Goal: Task Accomplishment & Management: Manage account settings

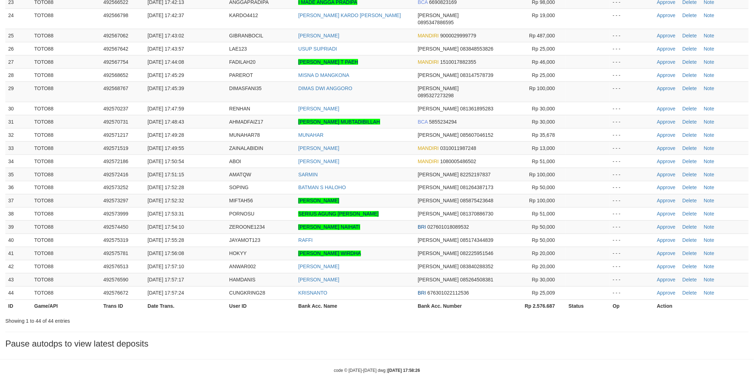
click at [389, 141] on td "ZAINAL ABIDIN" at bounding box center [354, 147] width 119 height 13
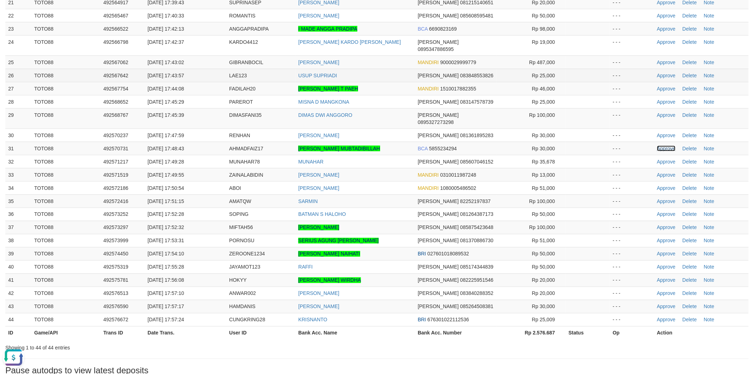
drag, startPoint x: 658, startPoint y: 136, endPoint x: 461, endPoint y: 71, distance: 207.0
click at [658, 146] on link "Approve" at bounding box center [666, 149] width 19 height 6
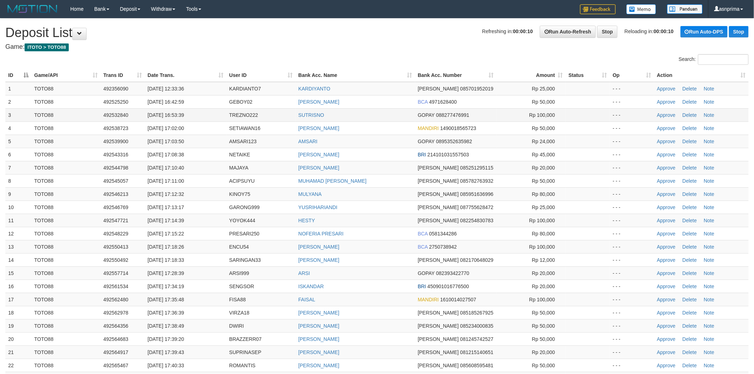
drag, startPoint x: 0, startPoint y: 0, endPoint x: 383, endPoint y: 115, distance: 399.9
click at [383, 115] on td "SUTRISNO" at bounding box center [354, 114] width 119 height 13
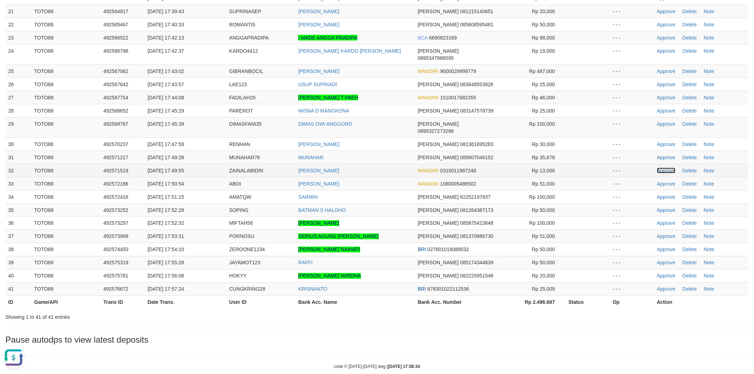
click at [660, 168] on link "Approve" at bounding box center [666, 171] width 19 height 6
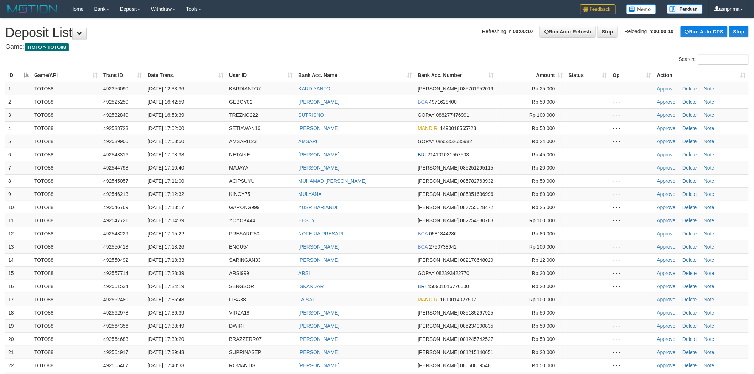
click at [370, 146] on td "AMSARI" at bounding box center [354, 141] width 119 height 13
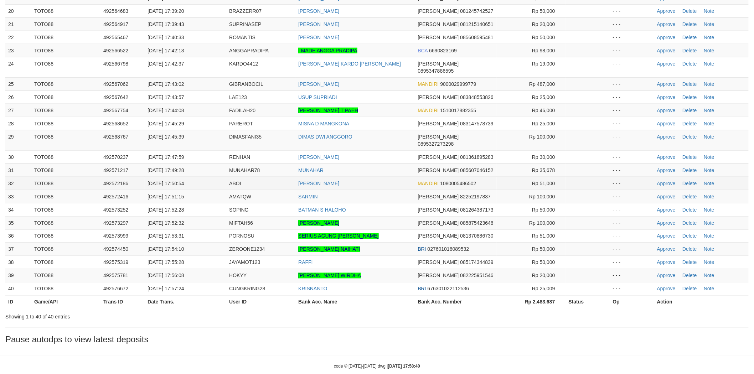
click at [384, 177] on td "[PERSON_NAME]" at bounding box center [354, 183] width 119 height 13
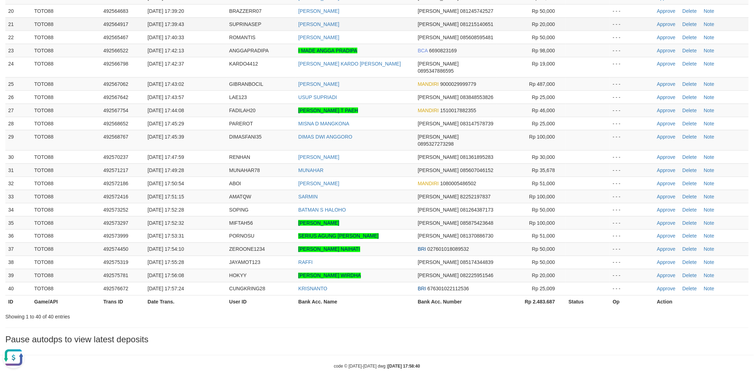
scroll to position [0, 0]
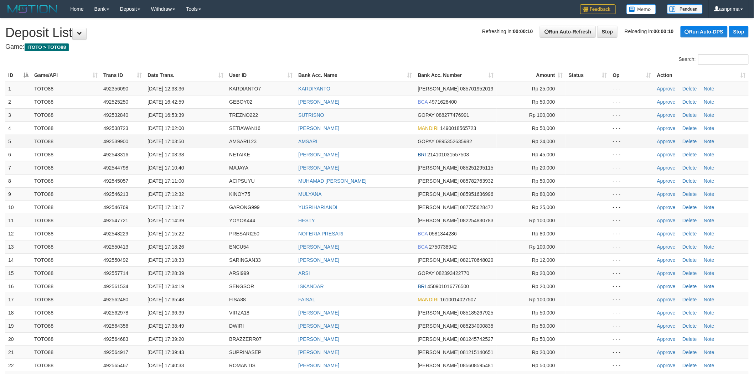
click at [376, 143] on td "AMSARI" at bounding box center [354, 141] width 119 height 13
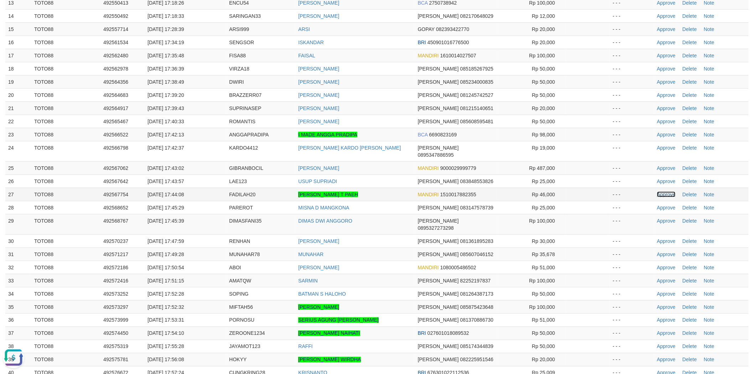
click at [661, 192] on link "Approve" at bounding box center [666, 195] width 19 height 6
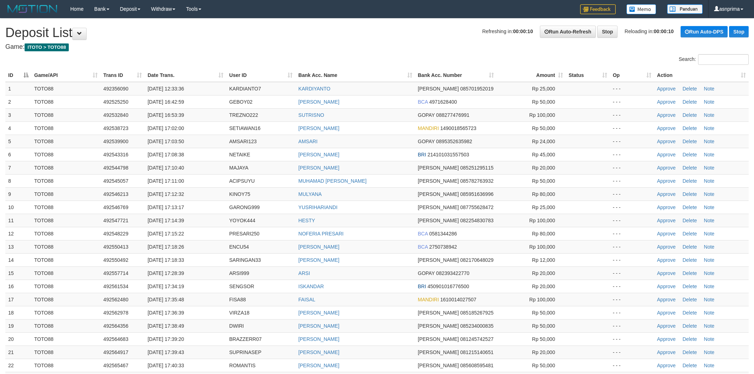
scroll to position [244, 0]
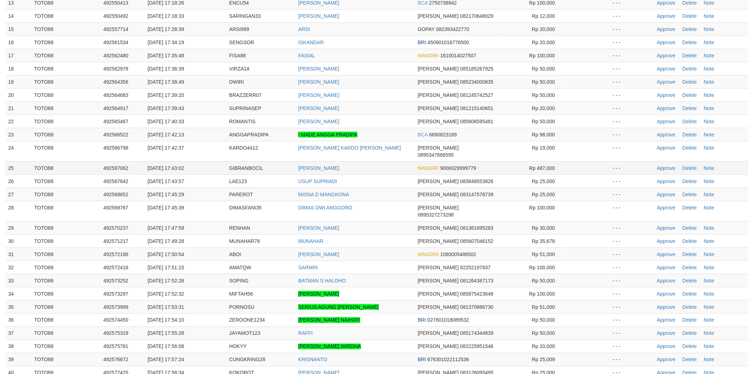
click at [386, 161] on td "[PERSON_NAME]" at bounding box center [354, 167] width 119 height 13
click at [663, 165] on link "Approve" at bounding box center [666, 168] width 19 height 6
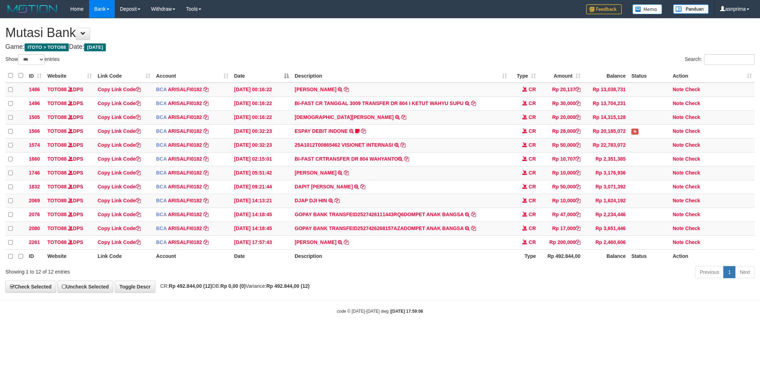
select select "***"
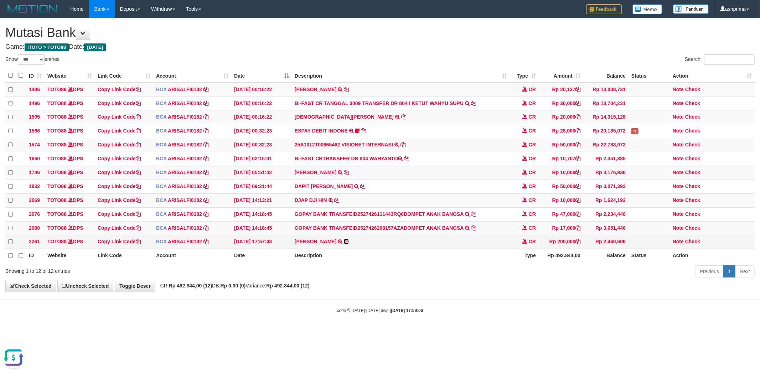
click at [349, 244] on icon at bounding box center [346, 241] width 5 height 5
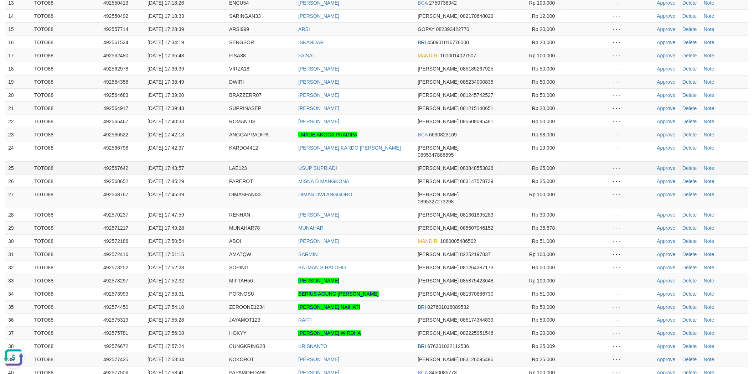
click at [372, 161] on td "USUP SUPRIADI" at bounding box center [354, 167] width 119 height 13
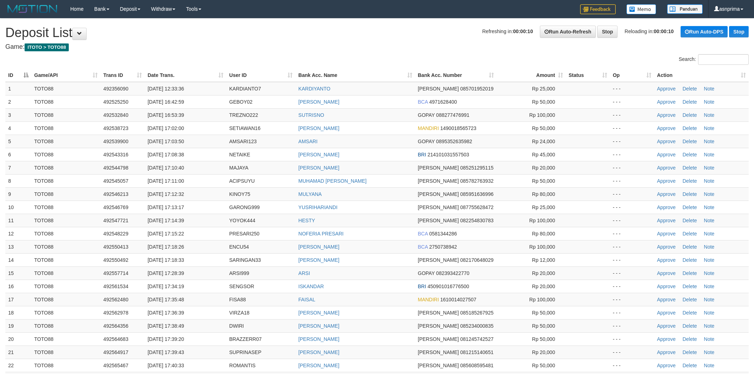
scroll to position [244, 0]
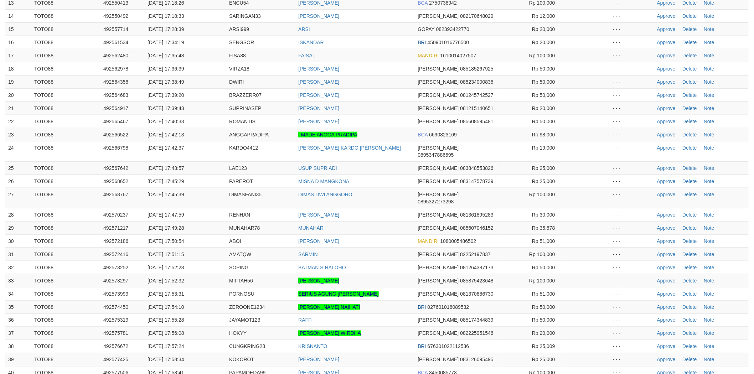
click at [372, 152] on td "[PERSON_NAME] KARDO [PERSON_NAME]" at bounding box center [354, 151] width 119 height 20
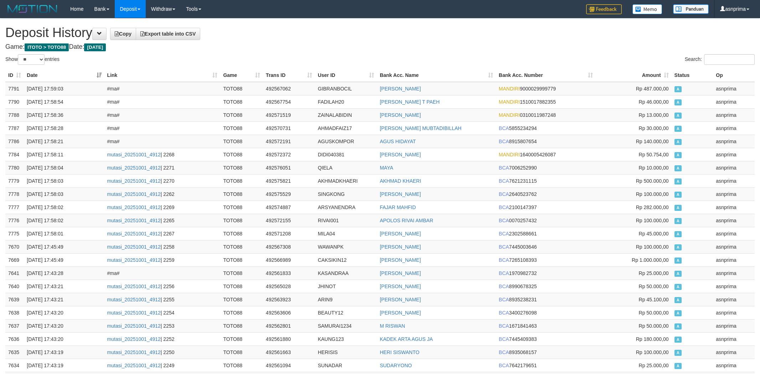
select select "**"
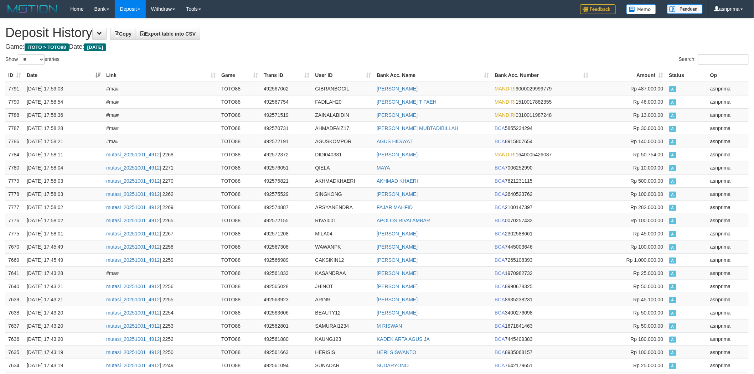
click at [358, 35] on h1 "Deposit History Copy Export table into CSV" at bounding box center [376, 33] width 743 height 14
click at [7, 86] on td "7791" at bounding box center [14, 89] width 19 height 14
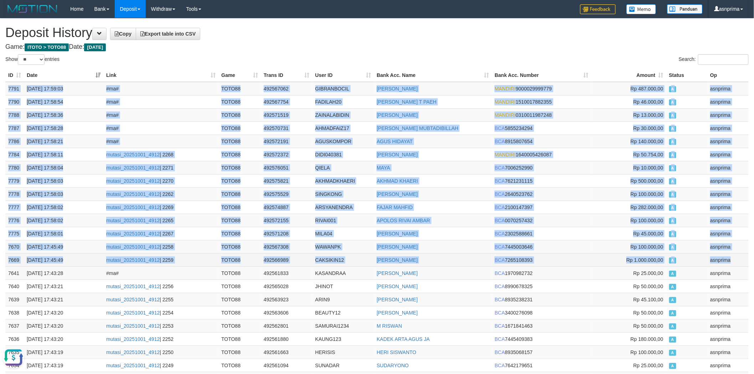
click at [738, 262] on td "asnprima" at bounding box center [727, 259] width 41 height 13
copy tbody "7791 01/10/2025 17:59:03 #ma# TOTO88 492567062 GIBRANBOCIL AHMAD ASATRI MANDIRI…"
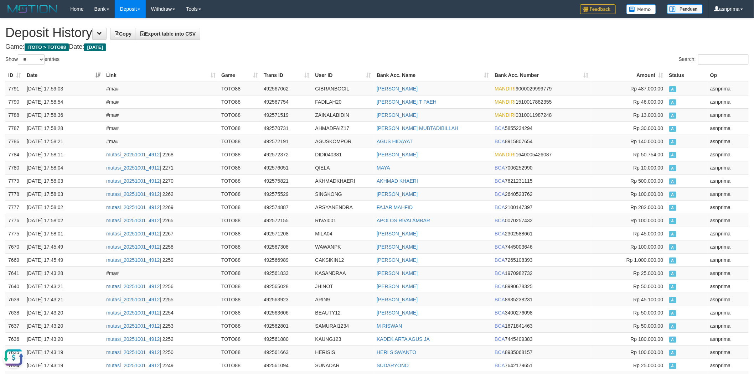
click at [346, 36] on h1 "Deposit History Copy Export table into CSV" at bounding box center [376, 33] width 743 height 14
click at [272, 87] on td "492567062" at bounding box center [287, 89] width 52 height 14
copy td "492567062"
click at [323, 34] on h1 "Deposit History Copy Export table into CSV" at bounding box center [376, 33] width 743 height 14
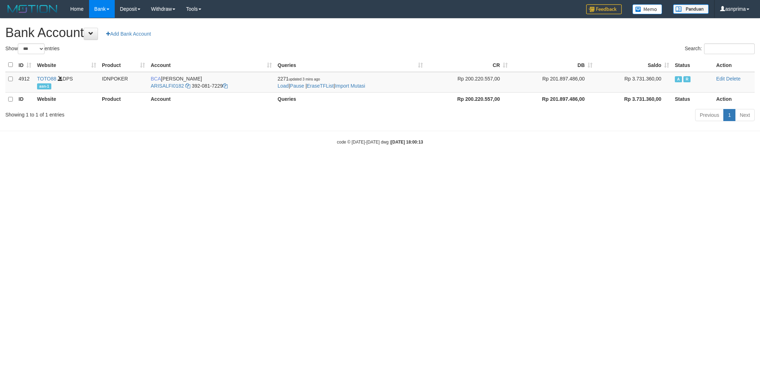
select select "***"
click at [353, 88] on link "Import Mutasi" at bounding box center [350, 86] width 30 height 6
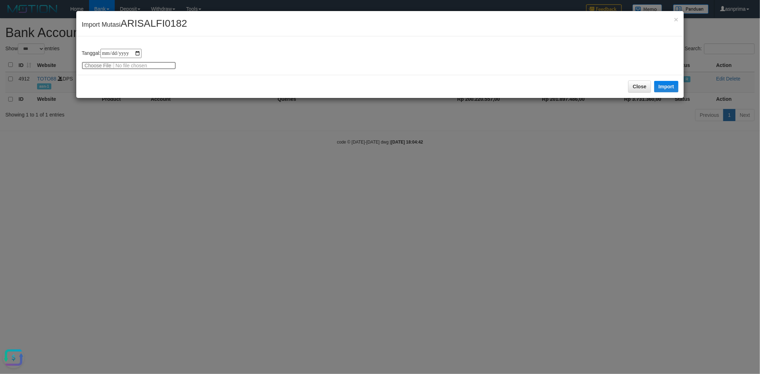
click at [84, 62] on input "file" at bounding box center [129, 66] width 94 height 8
type input "**********"
click at [668, 82] on button "Import" at bounding box center [666, 86] width 24 height 11
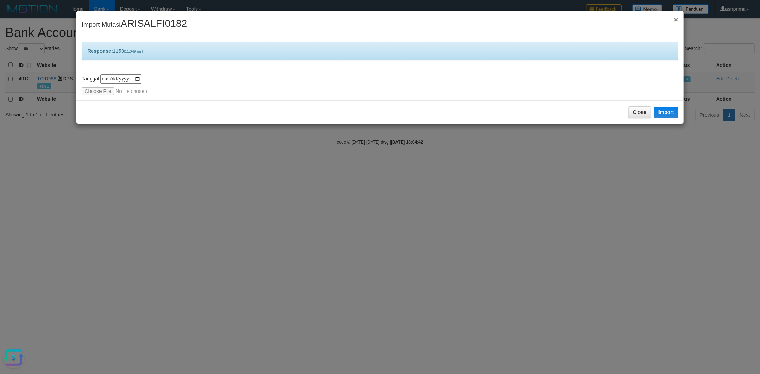
click at [676, 20] on span "×" at bounding box center [675, 19] width 4 height 8
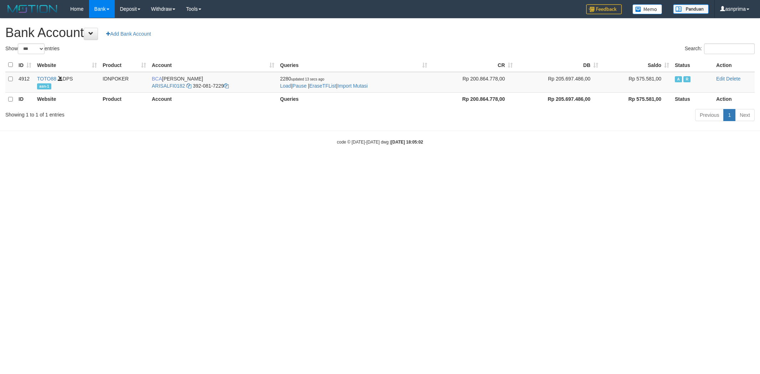
select select "***"
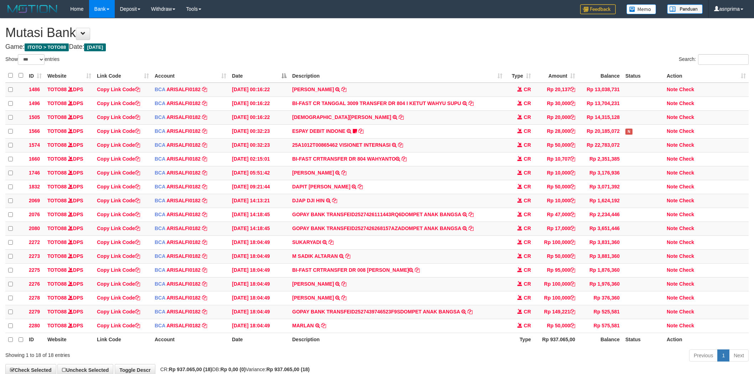
select select "***"
click at [344, 30] on h1 "Mutasi Bank" at bounding box center [376, 33] width 743 height 14
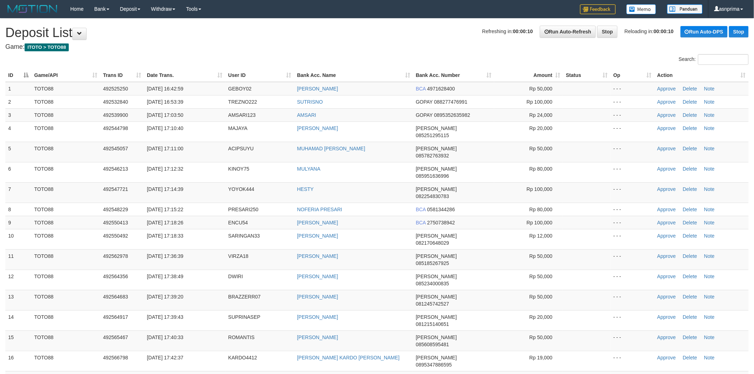
click at [744, 69] on th "Action" at bounding box center [701, 75] width 94 height 13
click at [743, 73] on th "Action" at bounding box center [701, 75] width 94 height 13
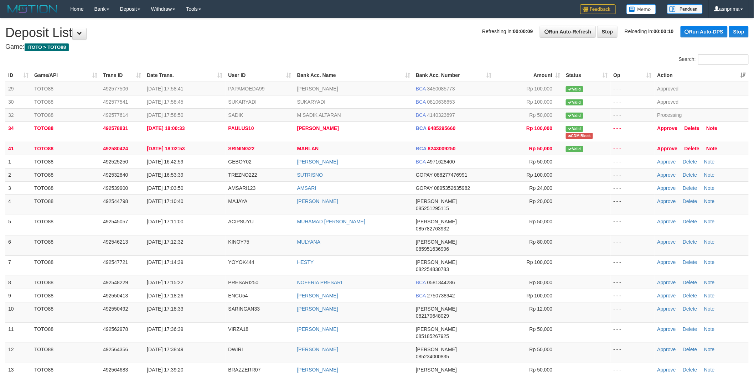
click at [743, 73] on th "Action" at bounding box center [701, 75] width 94 height 13
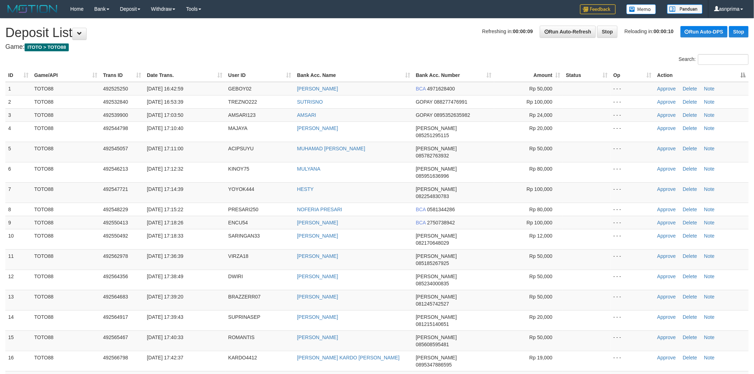
click at [742, 79] on th "Action" at bounding box center [701, 75] width 94 height 13
click at [743, 74] on th "Action" at bounding box center [701, 75] width 94 height 13
click at [744, 78] on th "Action" at bounding box center [701, 75] width 94 height 13
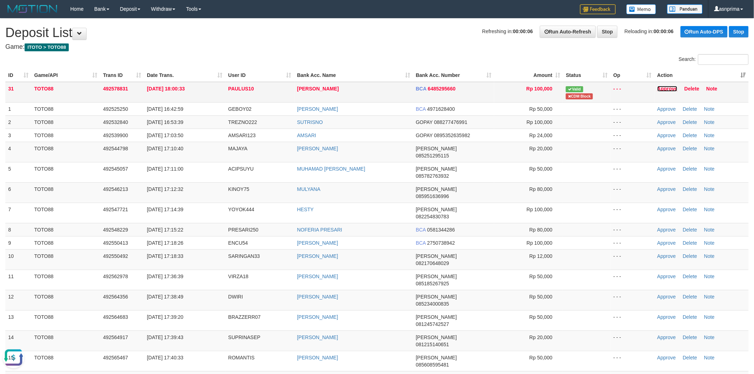
click at [665, 90] on link "Approve" at bounding box center [667, 89] width 20 height 6
click at [378, 43] on h4 "Game: ITOTO > TOTO88" at bounding box center [376, 46] width 743 height 7
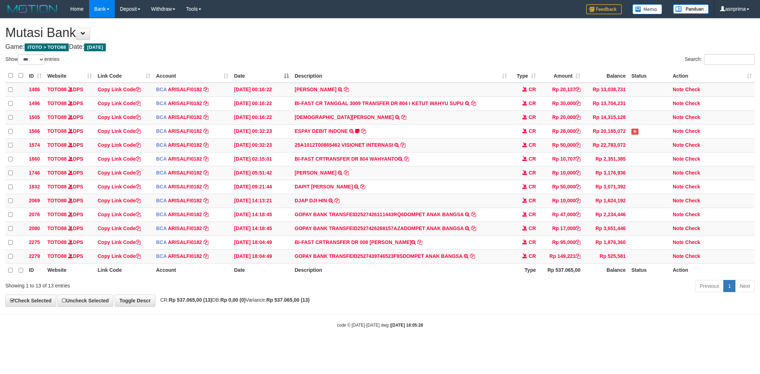
select select "***"
click at [579, 258] on icon at bounding box center [577, 255] width 5 height 5
click at [694, 258] on link "Check" at bounding box center [692, 256] width 15 height 6
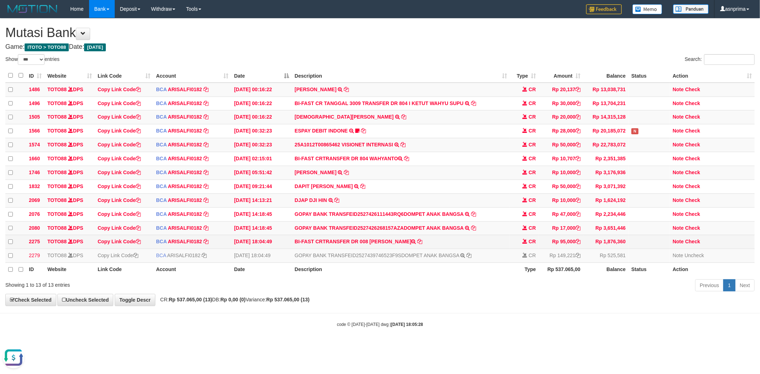
click at [392, 249] on td "BI-FAST CRTRANSFER DR 008 RYO ALIMUDDIN" at bounding box center [401, 242] width 218 height 14
click at [370, 249] on td "BI-FAST CRTRANSFER DR 008 RYO ALIMUDDIN" at bounding box center [401, 242] width 218 height 14
drag, startPoint x: 370, startPoint y: 249, endPoint x: 397, endPoint y: 248, distance: 27.1
click at [371, 249] on td "BI-FAST CRTRANSFER DR 008 RYO ALIMUDDIN" at bounding box center [401, 242] width 218 height 14
click at [397, 248] on td "BI-FAST CRTRANSFER DR 008 RYO ALIMUDDIN" at bounding box center [401, 242] width 218 height 14
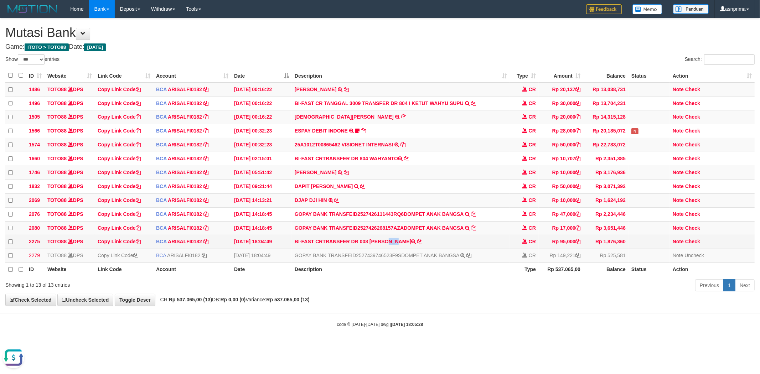
copy td "RYO ALIMUDDIN"
click at [696, 244] on link "Check" at bounding box center [692, 242] width 15 height 6
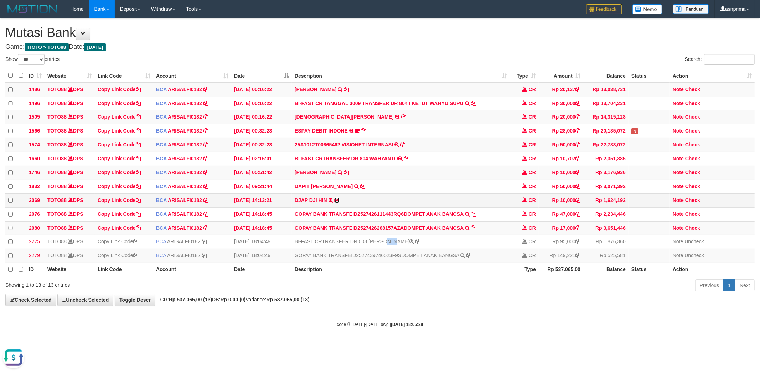
click at [339, 203] on icon at bounding box center [336, 200] width 5 height 5
copy td "RYO ALIMUDDIN"
click at [373, 62] on div "Show ** ** ** *** entries" at bounding box center [189, 60] width 369 height 12
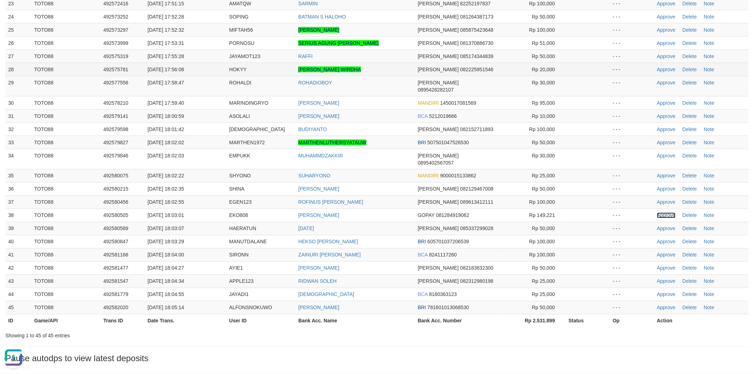
drag, startPoint x: 666, startPoint y: 187, endPoint x: 390, endPoint y: 59, distance: 304.7
click at [666, 213] on link "Approve" at bounding box center [666, 216] width 19 height 6
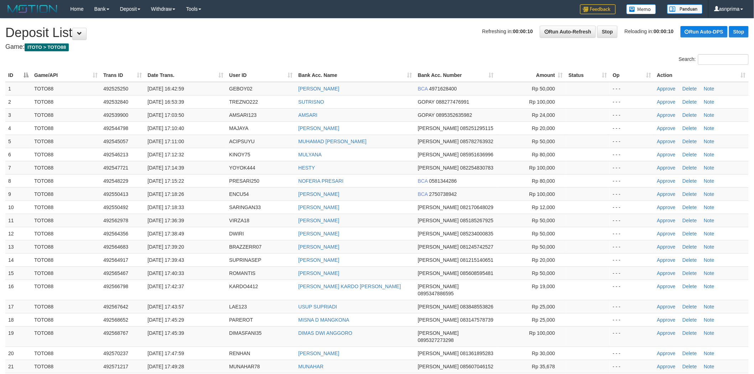
click at [380, 51] on div "**********" at bounding box center [377, 381] width 754 height 724
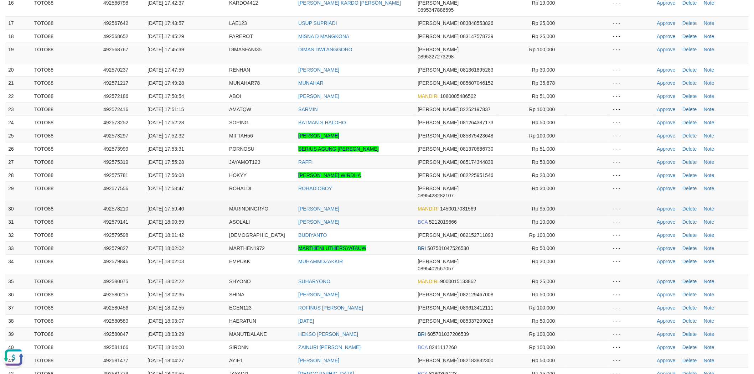
click at [668, 202] on td "Approve [GEOGRAPHIC_DATA] Note" at bounding box center [701, 208] width 94 height 13
click at [668, 206] on link "Approve" at bounding box center [666, 209] width 19 height 6
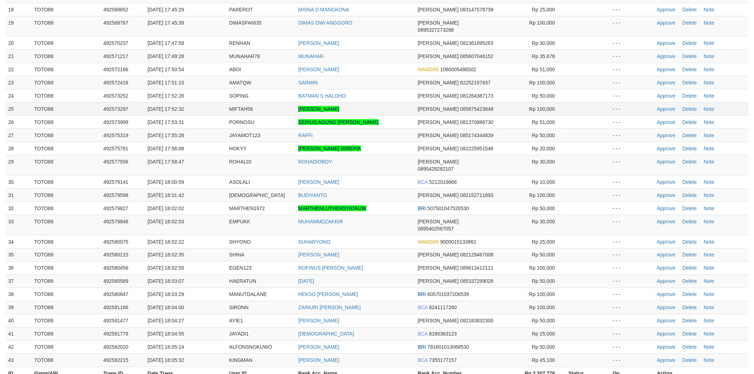
drag, startPoint x: 0, startPoint y: 0, endPoint x: 374, endPoint y: 96, distance: 386.1
click at [374, 102] on td "[PERSON_NAME]" at bounding box center [354, 108] width 119 height 13
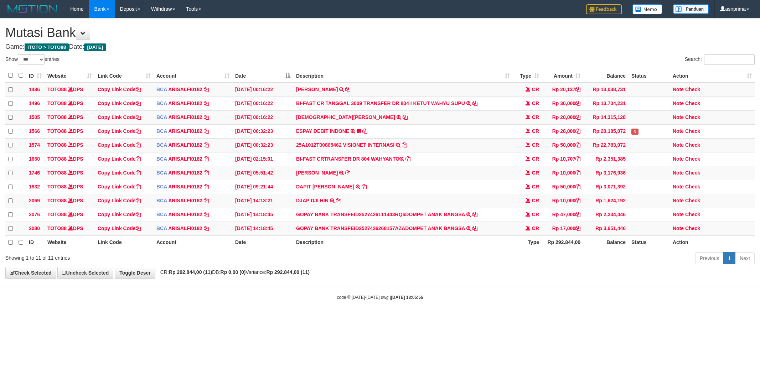
select select "***"
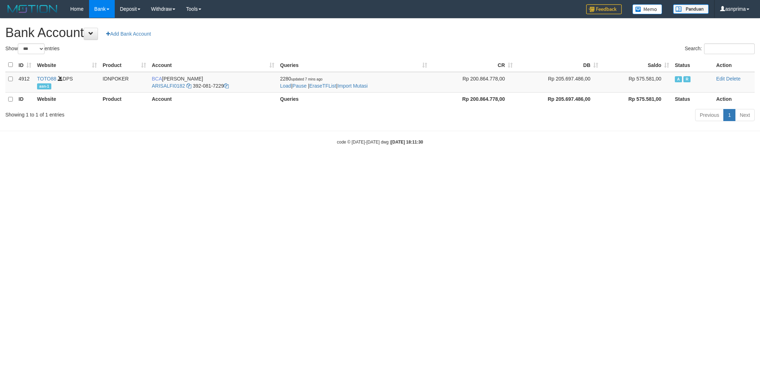
select select "***"
click at [361, 85] on link "Import Mutasi" at bounding box center [352, 86] width 30 height 6
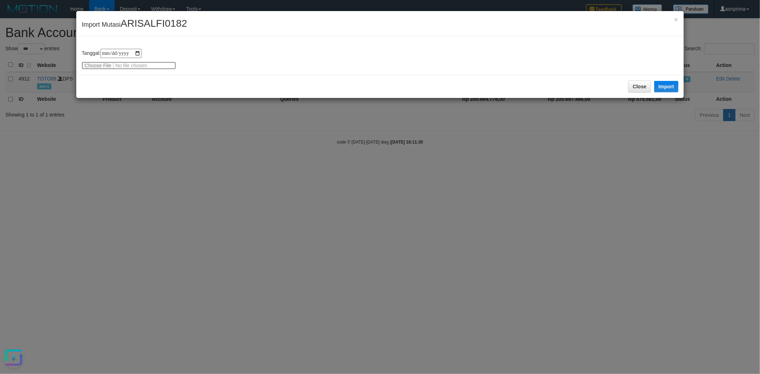
click at [94, 63] on input "file" at bounding box center [129, 66] width 94 height 8
type input "**********"
click at [665, 83] on button "Import" at bounding box center [666, 86] width 24 height 11
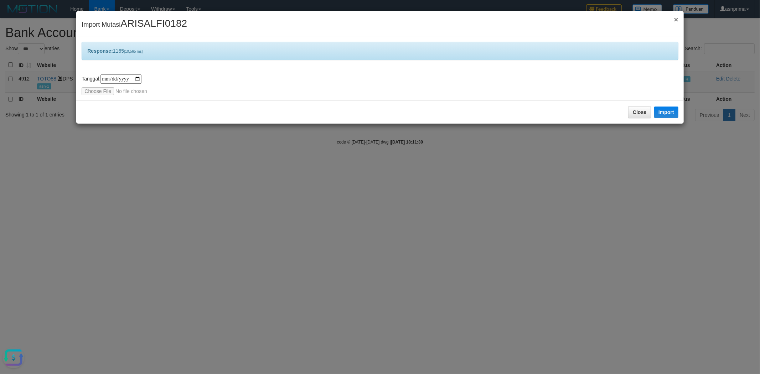
click at [673, 20] on span "×" at bounding box center [675, 19] width 4 height 8
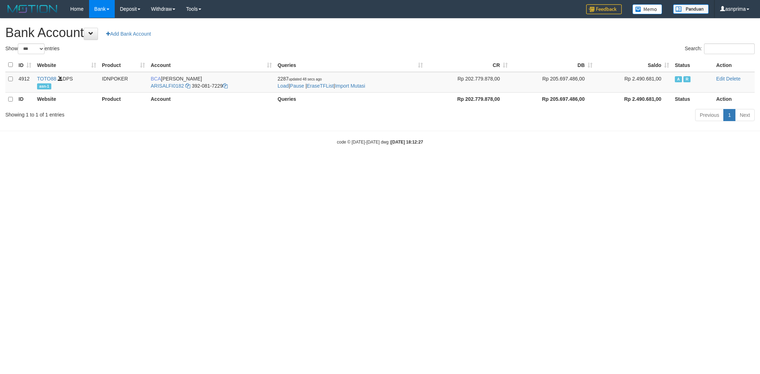
select select "***"
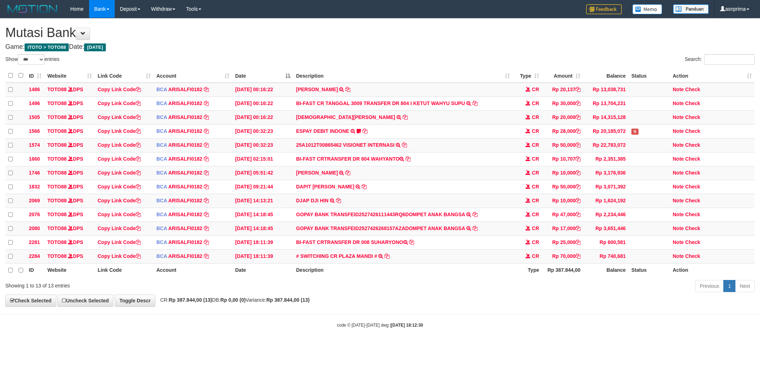
select select "***"
click at [356, 258] on link "# SWITCHING CR PLAZA MANDI #" at bounding box center [336, 256] width 81 height 6
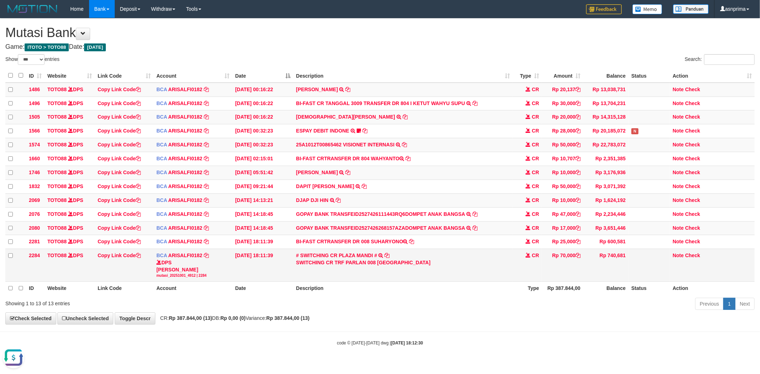
click at [353, 266] on div "SWITCHING CR TRF PARLAN 008 PLAZA MANDI" at bounding box center [403, 262] width 214 height 7
copy div "PARLAN"
click at [695, 258] on link "Check" at bounding box center [692, 256] width 15 height 6
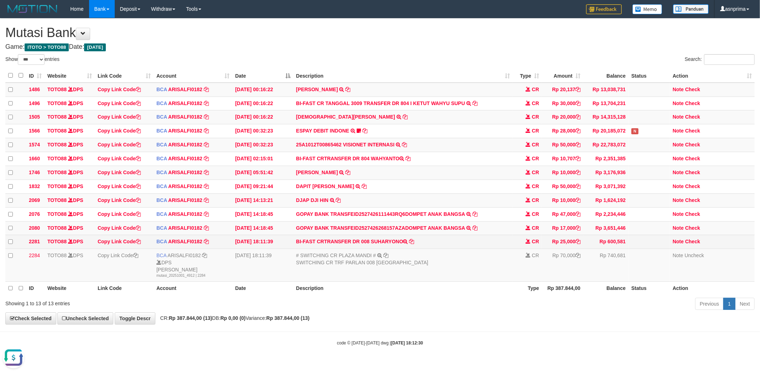
click at [392, 247] on td "BI-FAST CRTRANSFER DR 008 SUHARYONO" at bounding box center [402, 242] width 219 height 14
copy td "SUHARYONO"
click at [383, 249] on td "BI-FAST CRTRANSFER DR 008 SUHARYONO" at bounding box center [402, 242] width 219 height 14
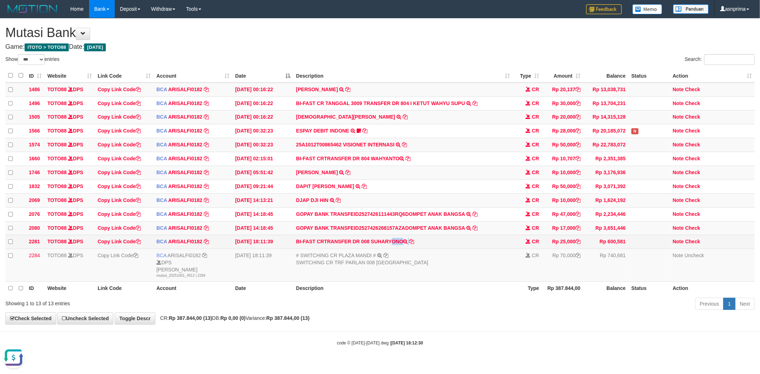
click at [380, 246] on td "BI-FAST CRTRANSFER DR 008 SUHARYONO" at bounding box center [402, 242] width 219 height 14
click at [693, 244] on link "Check" at bounding box center [692, 242] width 15 height 6
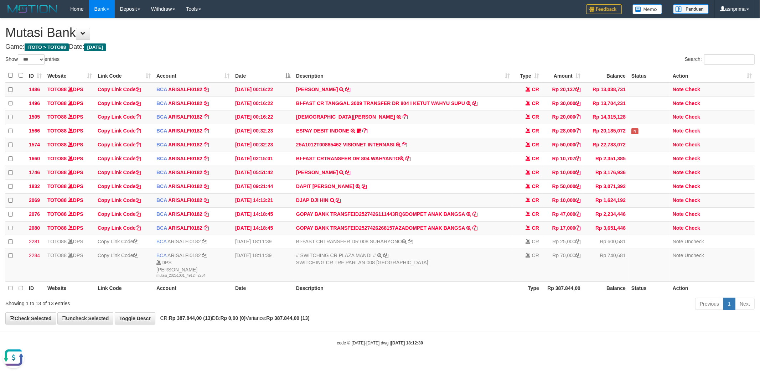
click at [433, 39] on h1 "Mutasi Bank" at bounding box center [379, 33] width 749 height 14
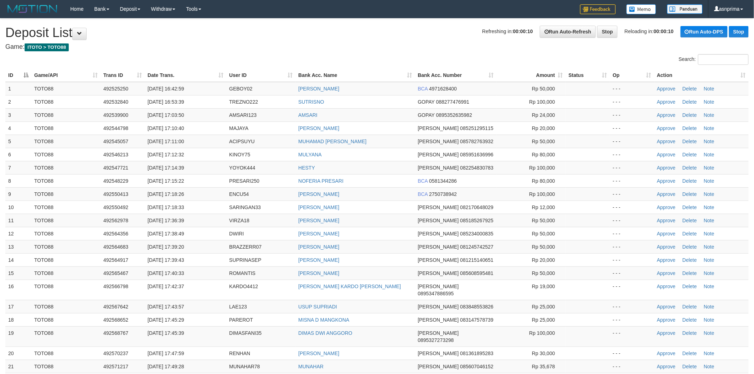
click at [360, 49] on h4 "Game: ITOTO > TOTO88" at bounding box center [376, 46] width 743 height 7
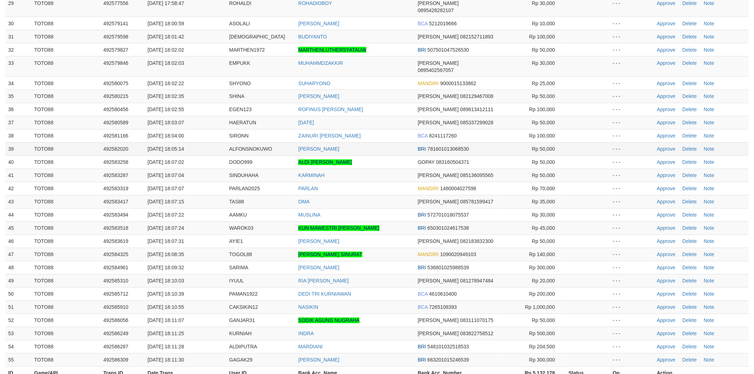
drag, startPoint x: 0, startPoint y: 0, endPoint x: 386, endPoint y: 121, distance: 404.4
click at [386, 142] on td "[PERSON_NAME]" at bounding box center [354, 148] width 119 height 13
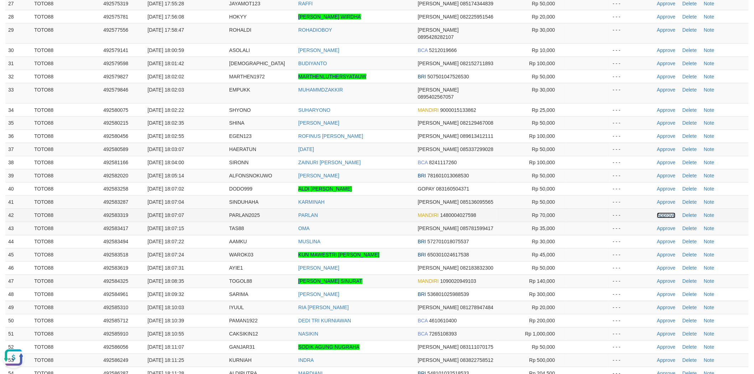
click at [664, 213] on link "Approve" at bounding box center [666, 216] width 19 height 6
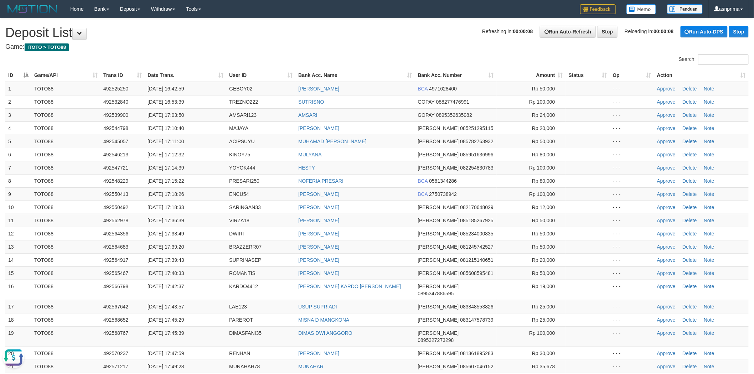
click at [358, 43] on h4 "Game: ITOTO > TOTO88" at bounding box center [376, 46] width 743 height 7
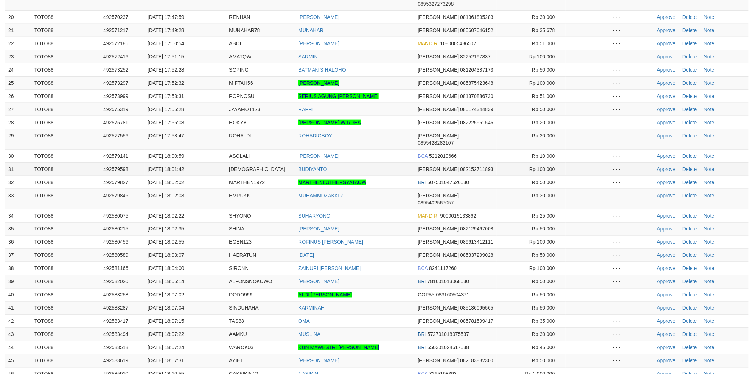
click at [387, 162] on td "BUDIYANTO" at bounding box center [354, 168] width 119 height 13
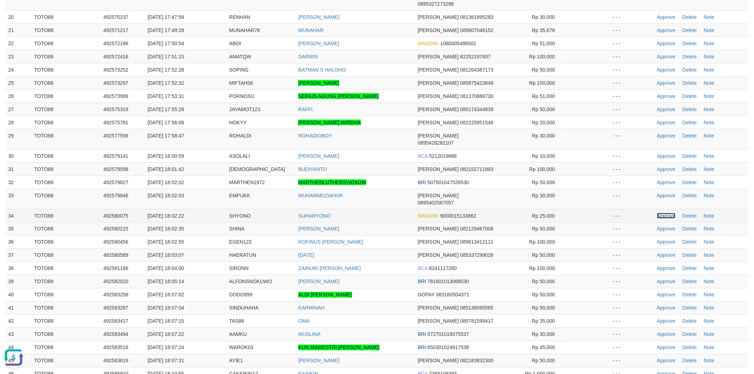
drag, startPoint x: 659, startPoint y: 187, endPoint x: 649, endPoint y: 183, distance: 11.0
click at [659, 213] on link "Approve" at bounding box center [666, 216] width 19 height 6
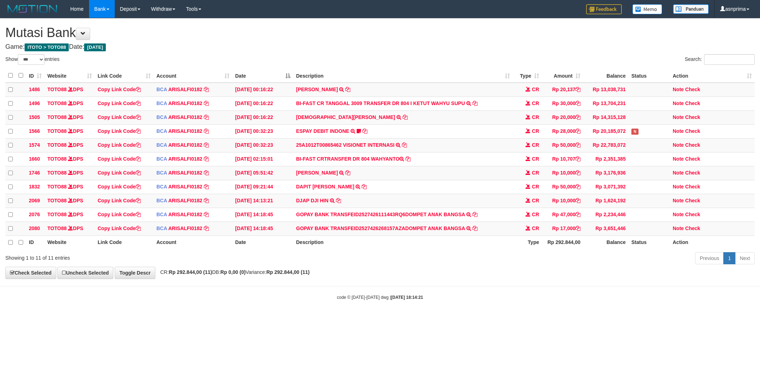
select select "***"
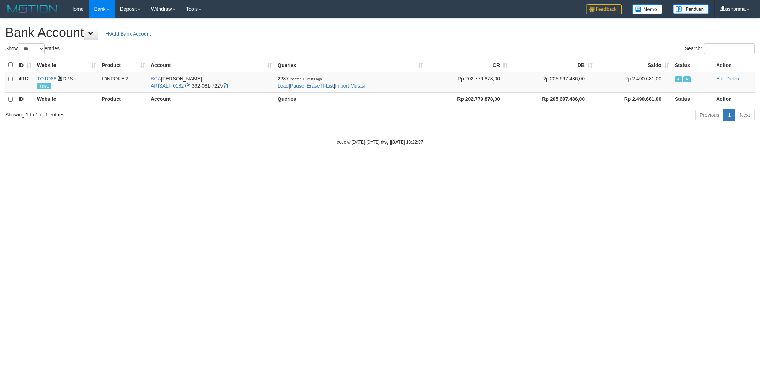
select select "***"
click at [360, 83] on link "Import Mutasi" at bounding box center [350, 86] width 30 height 6
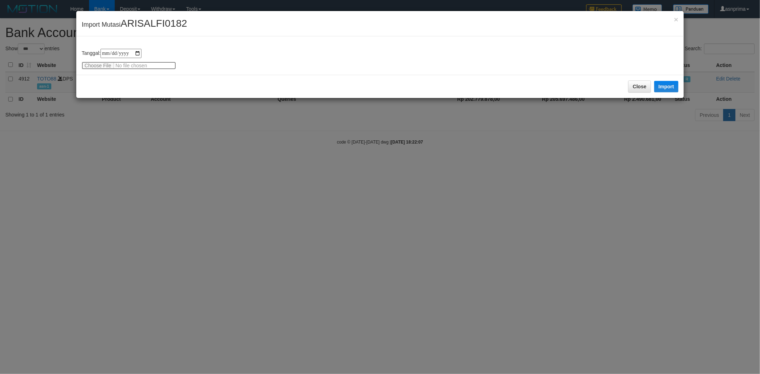
click at [95, 67] on input "file" at bounding box center [129, 66] width 94 height 8
type input "**********"
click at [102, 65] on input "file" at bounding box center [129, 66] width 94 height 8
click at [671, 84] on button "Import" at bounding box center [666, 86] width 24 height 11
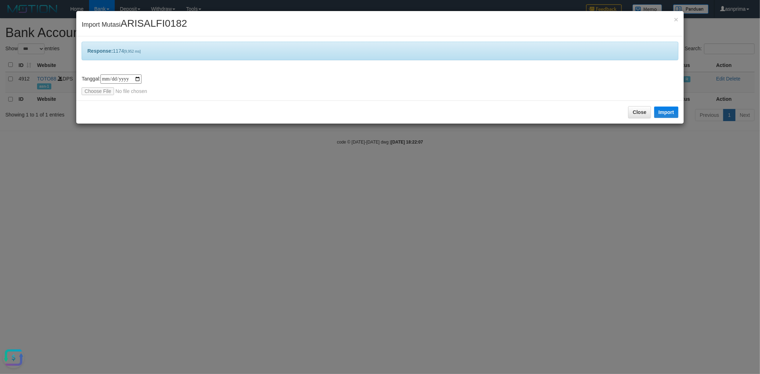
click at [207, 259] on div "**********" at bounding box center [380, 187] width 760 height 374
click at [679, 19] on div "× Import Mutasi ARISALFI0182" at bounding box center [379, 23] width 607 height 25
click at [675, 19] on span "×" at bounding box center [675, 19] width 4 height 8
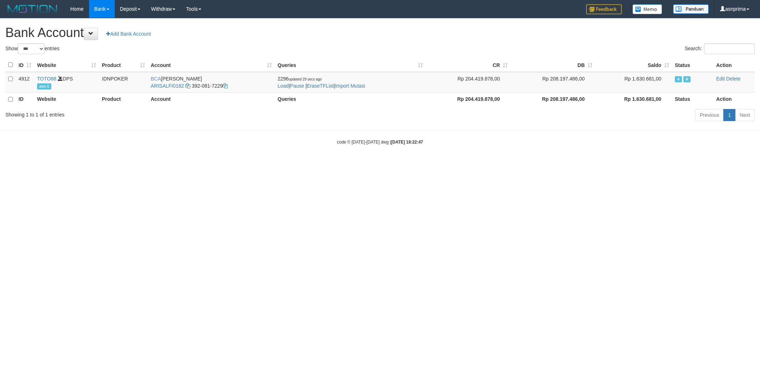
select select "***"
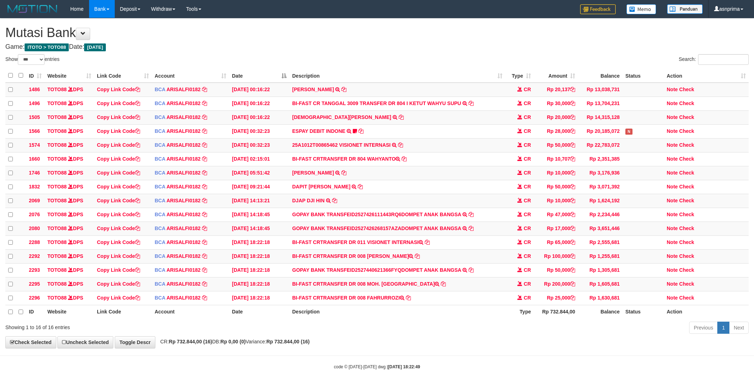
select select "***"
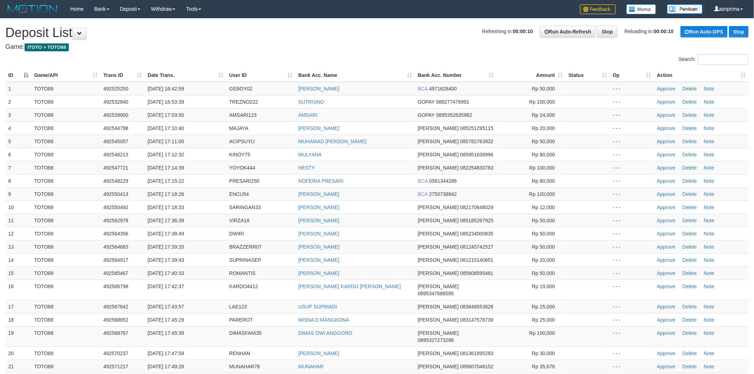
click at [741, 74] on th "Action" at bounding box center [701, 75] width 94 height 13
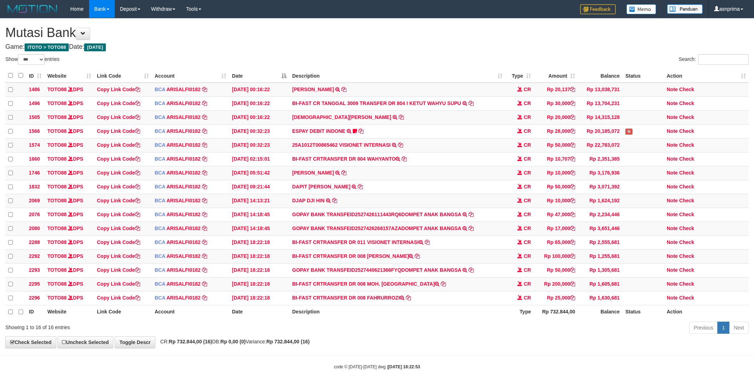
select select "***"
click at [379, 304] on td "BI-FAST CRTRANSFER DR 008 FAHRURROZI" at bounding box center [397, 297] width 216 height 14
copy td "FAHRURROZI"
drag, startPoint x: 690, startPoint y: 308, endPoint x: 612, endPoint y: 294, distance: 79.6
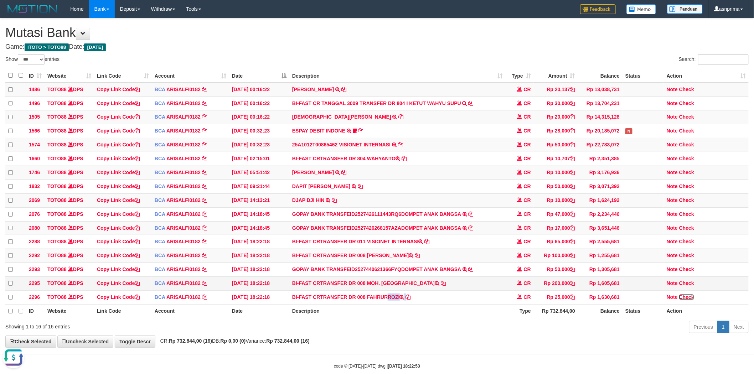
click at [690, 300] on link "Check" at bounding box center [686, 297] width 15 height 6
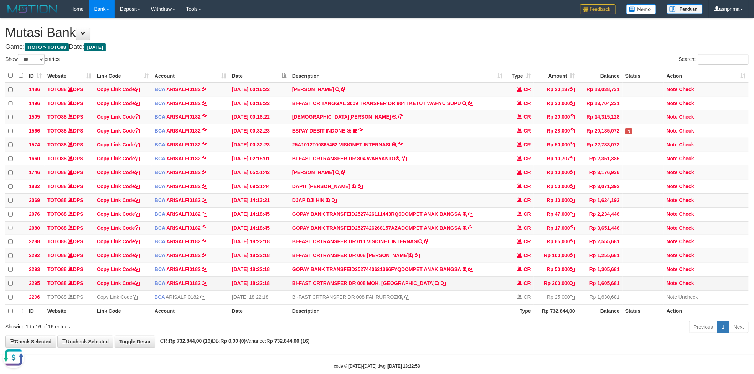
click at [391, 291] on td "BI-FAST CRTRANSFER DR 008 MOH. MUSTHOFA BAYU" at bounding box center [397, 284] width 216 height 14
click at [413, 291] on td "BI-FAST CRTRANSFER DR 008 MOH. MUSTHOFA BAYU" at bounding box center [397, 284] width 216 height 14
copy td "MUSTHOFA BAYU"
click at [687, 286] on link "Check" at bounding box center [686, 283] width 15 height 6
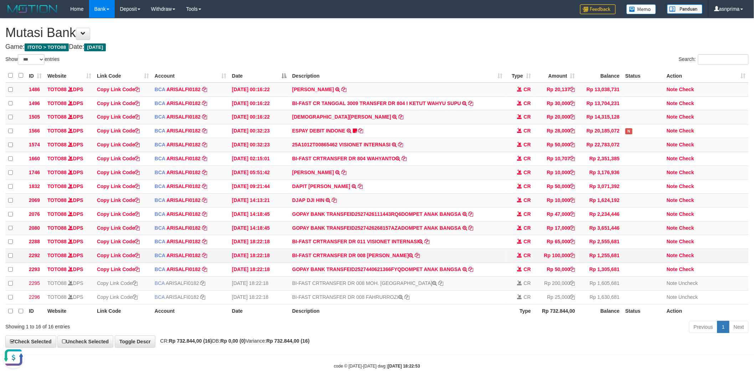
click at [375, 261] on td "BI-FAST CRTRANSFER DR 008 TOMSON SIRINGO RIN" at bounding box center [397, 256] width 216 height 14
click at [405, 261] on td "BI-FAST CRTRANSFER DR 008 TOMSON SIRINGO RIN" at bounding box center [397, 256] width 216 height 14
click at [417, 263] on td "BI-FAST CRTRANSFER DR 008 TOMSON SIRINGO RIN" at bounding box center [397, 256] width 216 height 14
copy td "TOMSON SIRINGO RIN"
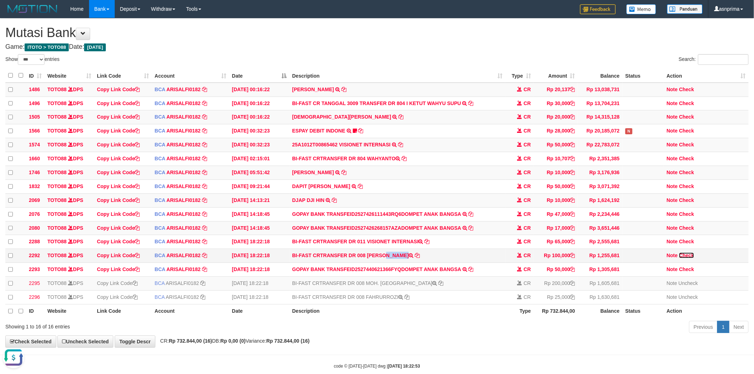
click at [689, 258] on link "Check" at bounding box center [686, 256] width 15 height 6
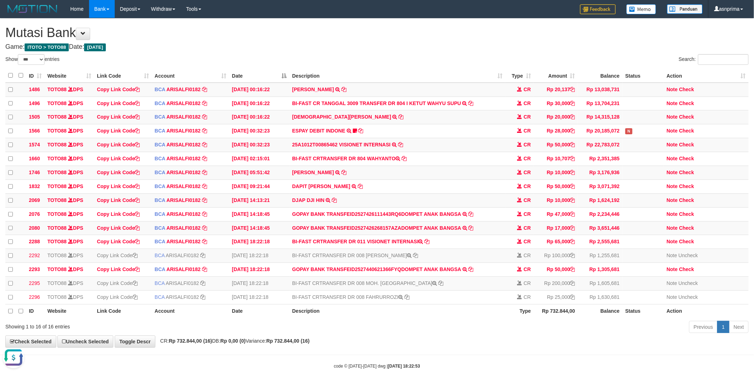
click at [423, 40] on h1 "Mutasi Bank" at bounding box center [376, 33] width 743 height 14
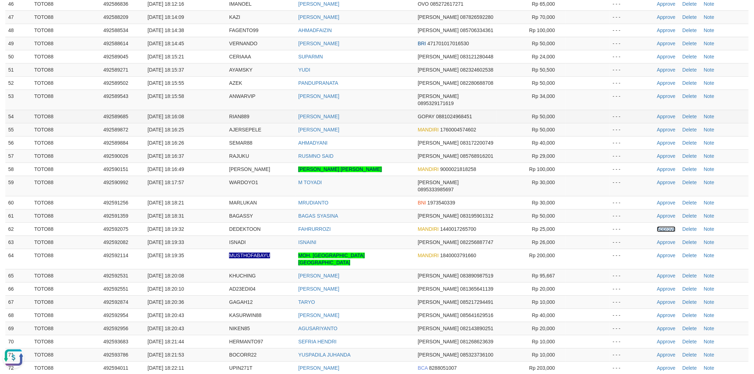
click at [668, 226] on link "Approve" at bounding box center [666, 229] width 19 height 6
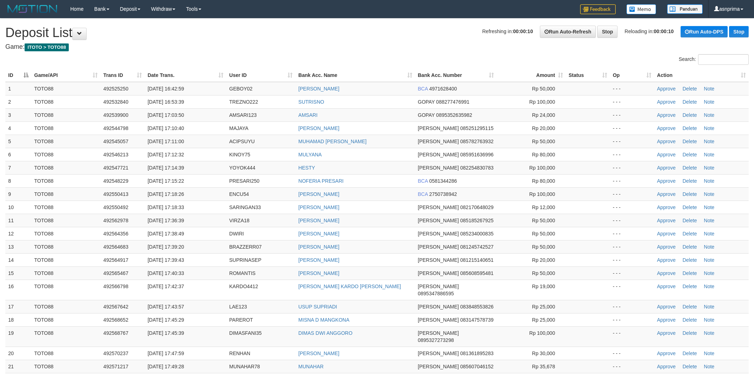
scroll to position [706, 0]
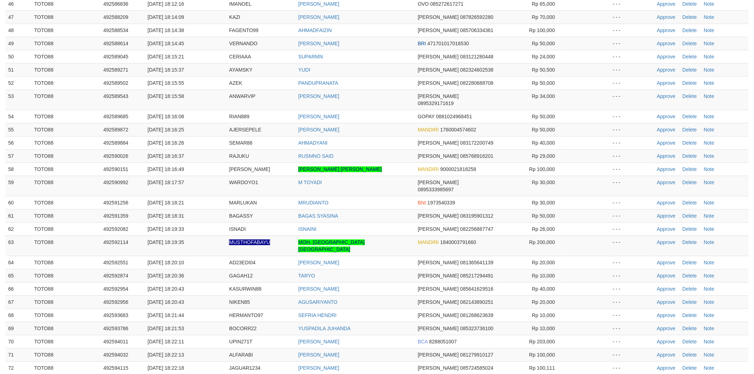
click at [389, 235] on td "MOH. [GEOGRAPHIC_DATA] [GEOGRAPHIC_DATA]" at bounding box center [354, 245] width 119 height 20
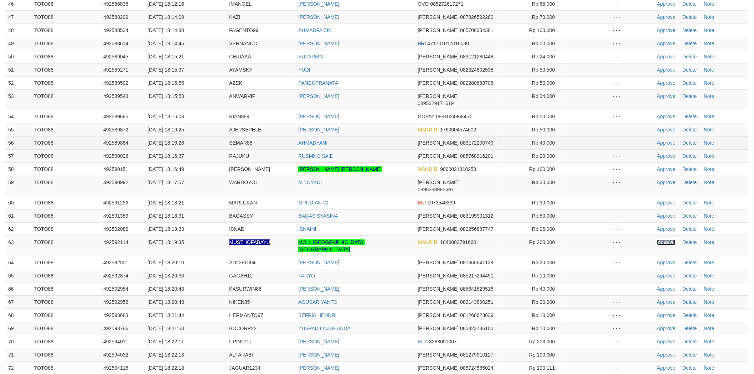
drag, startPoint x: 663, startPoint y: 199, endPoint x: 437, endPoint y: 108, distance: 244.4
click at [663, 239] on link "Approve" at bounding box center [666, 242] width 19 height 6
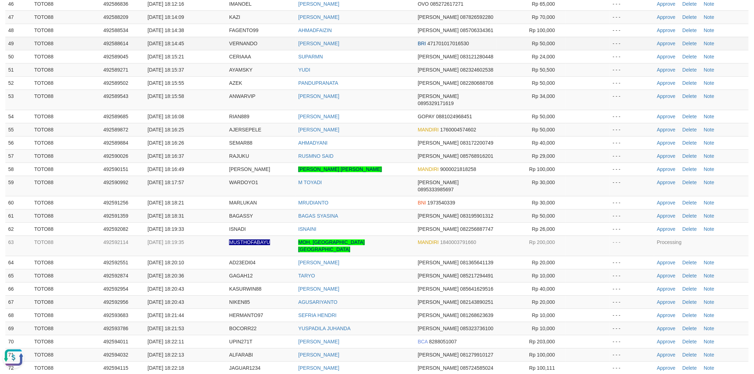
scroll to position [0, 0]
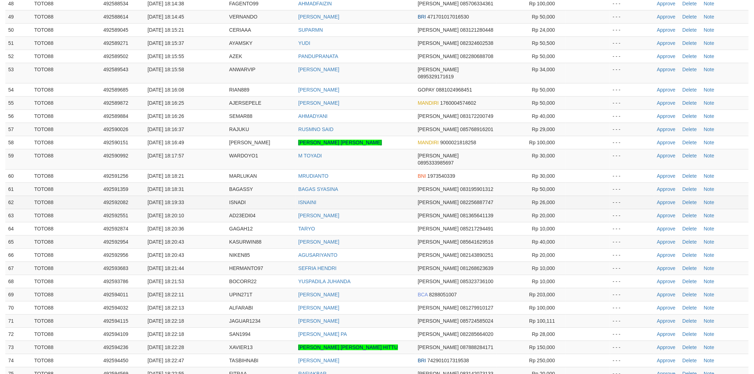
scroll to position [706, 0]
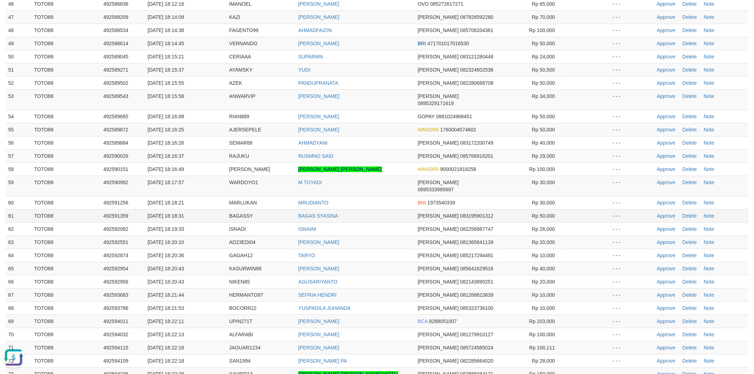
scroll to position [0, 0]
click at [389, 149] on td "RUSMNO SAID" at bounding box center [354, 155] width 119 height 13
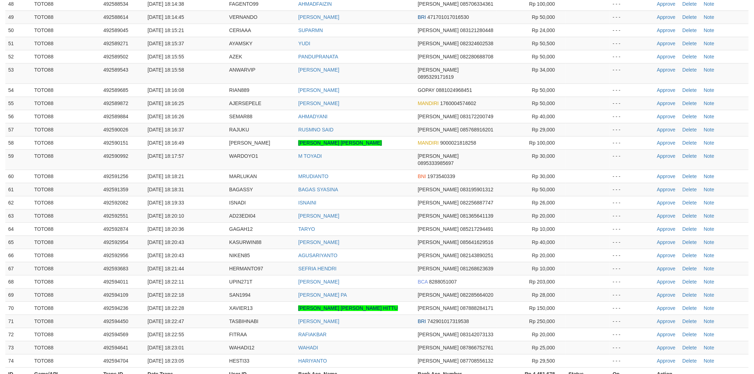
click at [389, 196] on td "ISNAINI" at bounding box center [354, 202] width 119 height 13
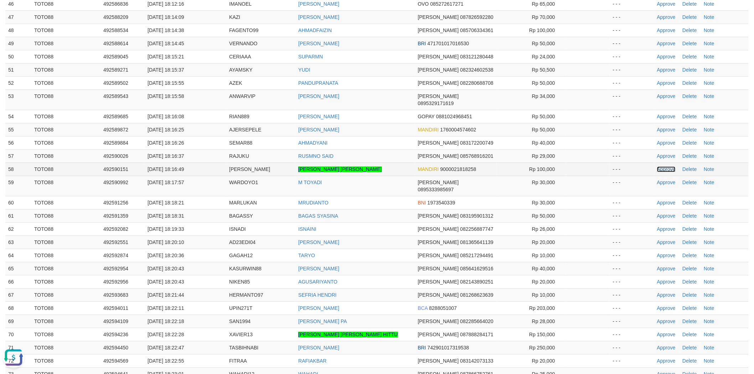
click at [660, 166] on link "Approve" at bounding box center [666, 169] width 19 height 6
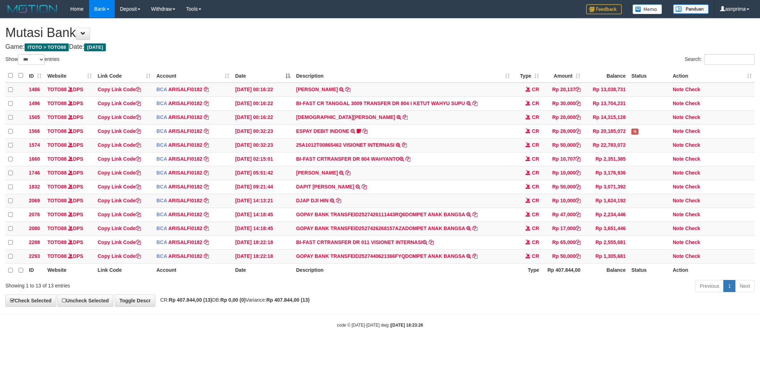
select select "***"
click at [475, 258] on icon at bounding box center [474, 255] width 5 height 5
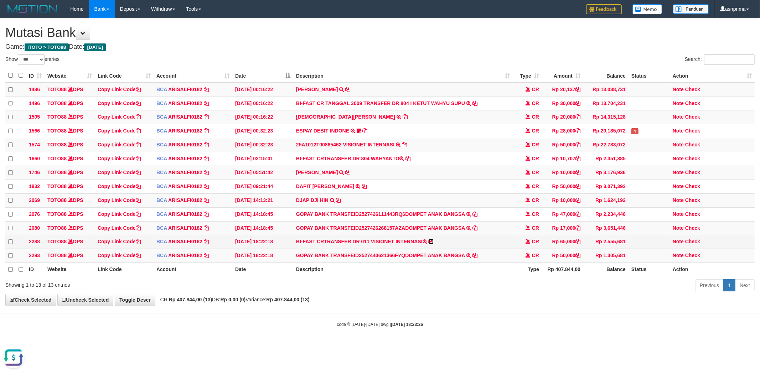
click at [433, 244] on icon at bounding box center [430, 241] width 5 height 5
click at [474, 258] on icon at bounding box center [474, 255] width 5 height 5
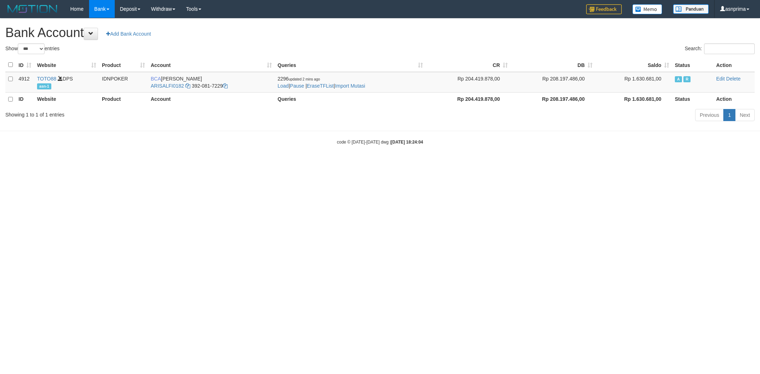
select select "***"
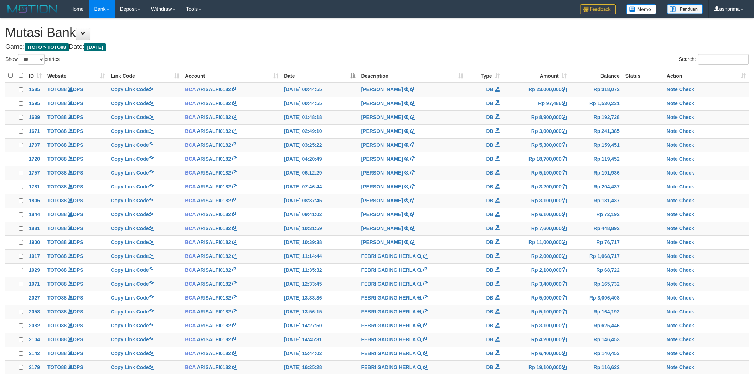
select select "***"
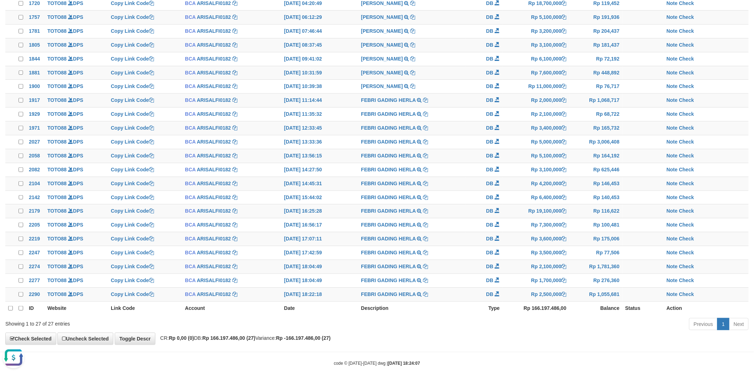
scroll to position [26, 0]
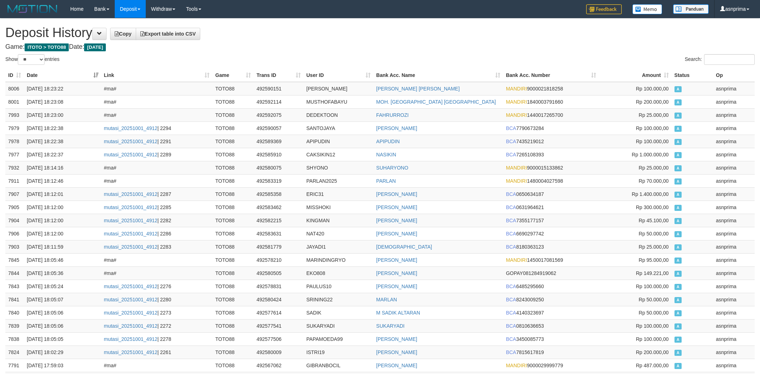
select select "**"
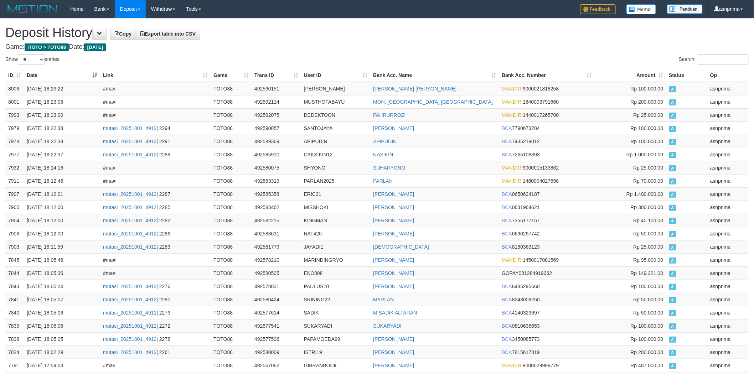
click at [9, 85] on td "8006" at bounding box center [14, 89] width 19 height 14
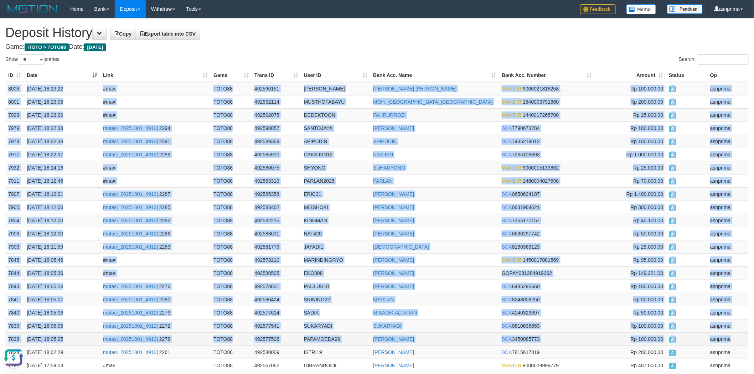
click at [735, 341] on td "asnprima" at bounding box center [727, 338] width 41 height 13
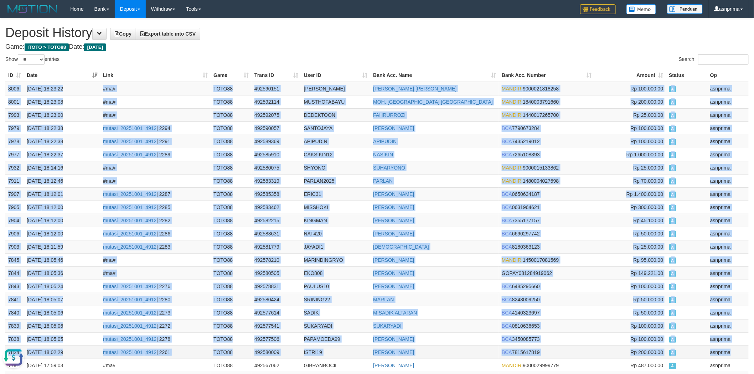
click at [733, 348] on td "asnprima" at bounding box center [727, 351] width 41 height 13
copy tbody "8006 01/10/2025 18:23:22 #ma# TOTO88 492590151 RINGO TOMSON SIRINGO RINGO MANDI…"
click at [274, 87] on td "492590151" at bounding box center [276, 89] width 50 height 14
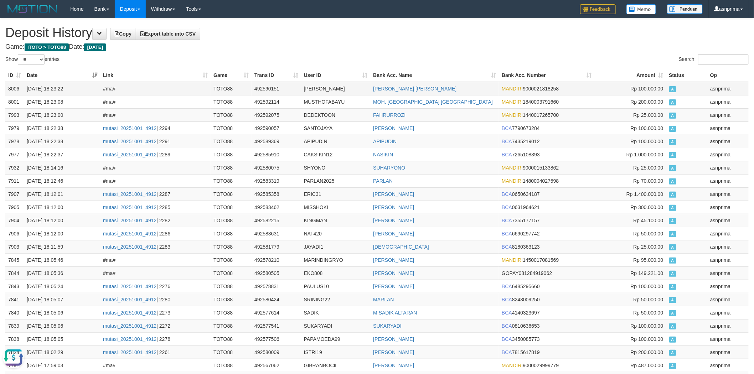
click at [274, 87] on td "492590151" at bounding box center [276, 89] width 50 height 14
click at [268, 85] on td "492590151" at bounding box center [276, 89] width 50 height 14
copy td "492590151"
click at [367, 43] on h4 "Game: ITOTO > TOTO88 Date: Today" at bounding box center [376, 46] width 743 height 7
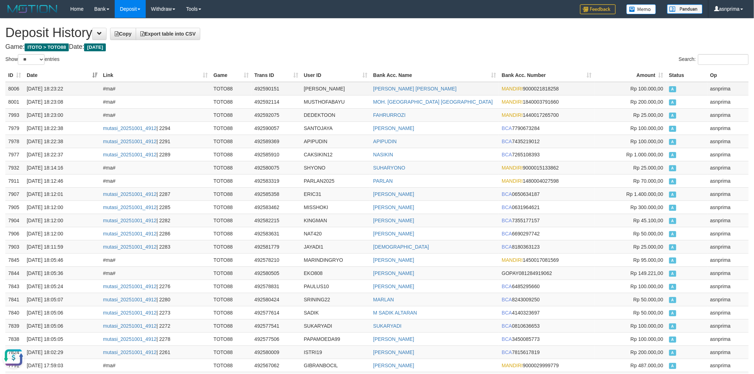
click at [259, 85] on td "492590151" at bounding box center [276, 89] width 50 height 14
copy td "492590151"
click at [322, 38] on h1 "Deposit History Copy Export table into CSV" at bounding box center [376, 33] width 743 height 14
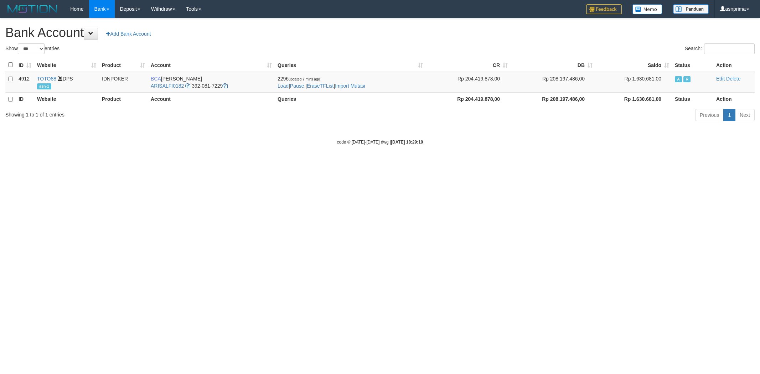
select select "***"
click at [355, 86] on link "Import Mutasi" at bounding box center [350, 86] width 30 height 6
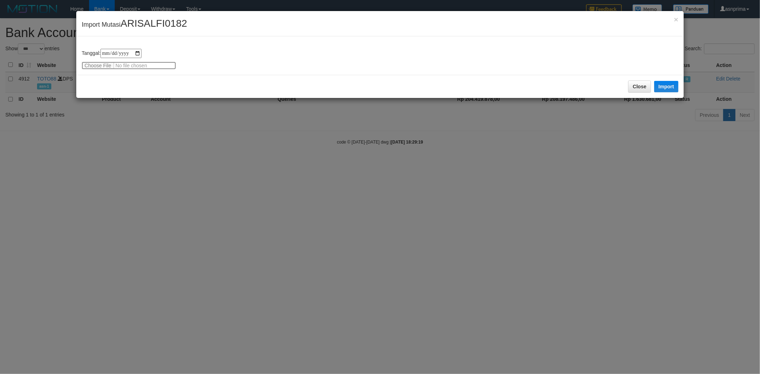
click at [95, 62] on input "file" at bounding box center [129, 66] width 94 height 8
type input "**********"
click at [665, 89] on button "Import" at bounding box center [666, 86] width 24 height 11
click at [259, 222] on div "**********" at bounding box center [380, 187] width 760 height 374
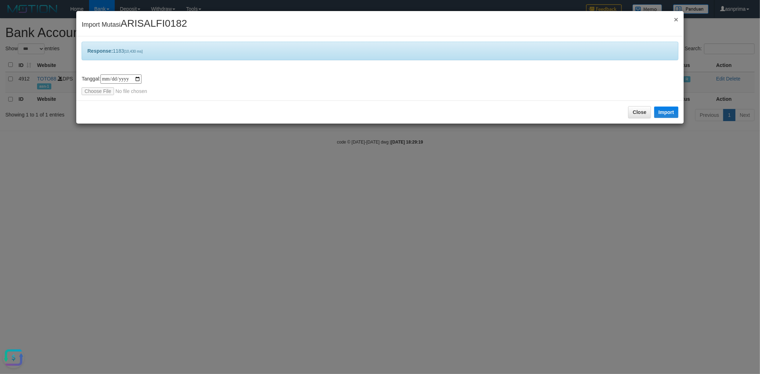
click at [675, 19] on span "×" at bounding box center [675, 19] width 4 height 8
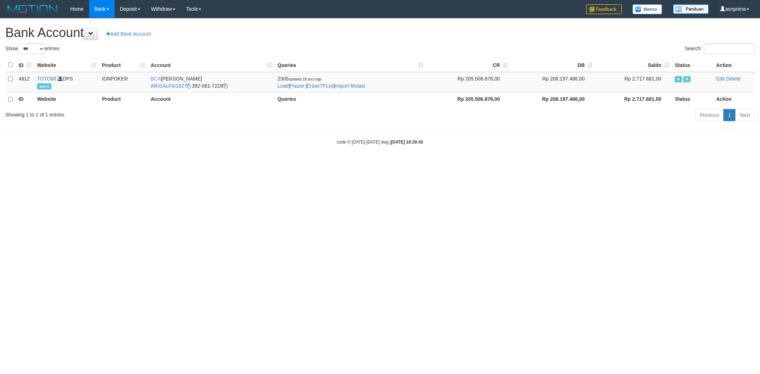
select select "***"
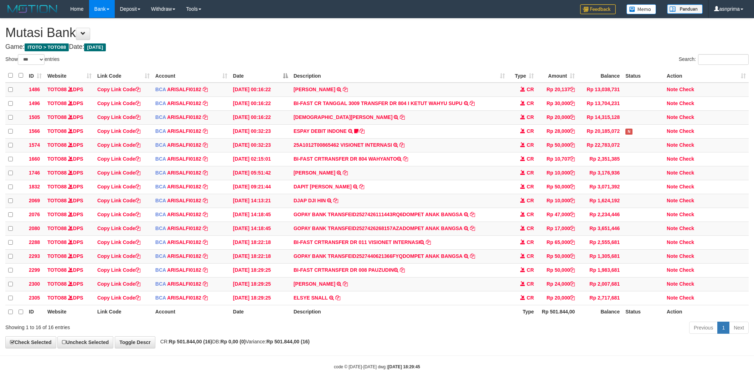
select select "***"
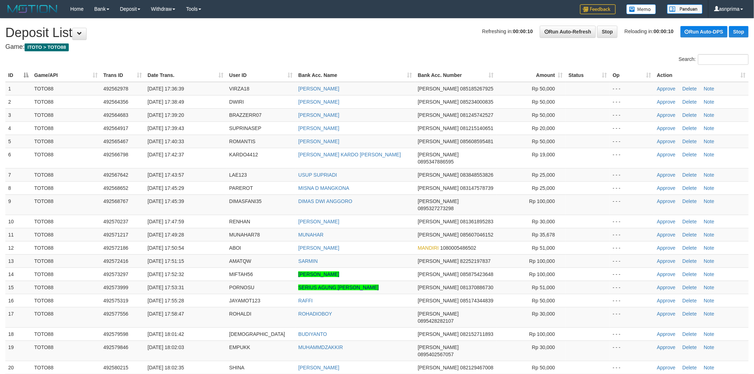
click at [739, 75] on th "Action" at bounding box center [701, 75] width 94 height 13
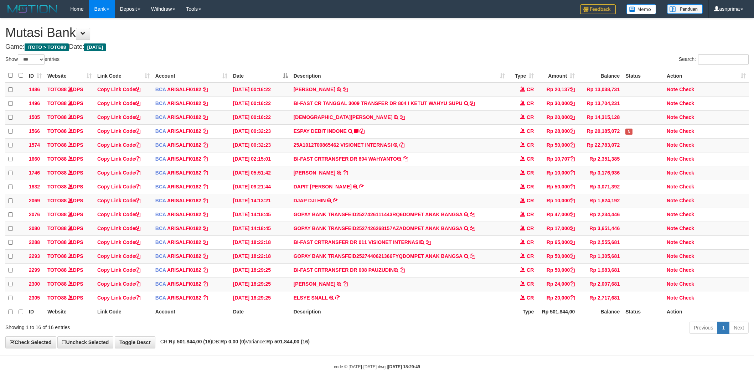
select select "***"
click at [338, 300] on icon at bounding box center [337, 297] width 5 height 5
click at [382, 37] on h1 "Mutasi Bank" at bounding box center [376, 33] width 743 height 14
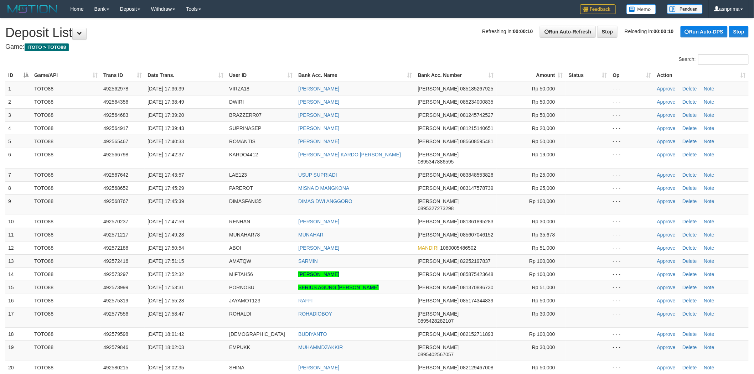
click at [366, 46] on h4 "Game: ITOTO > TOTO88" at bounding box center [376, 46] width 743 height 7
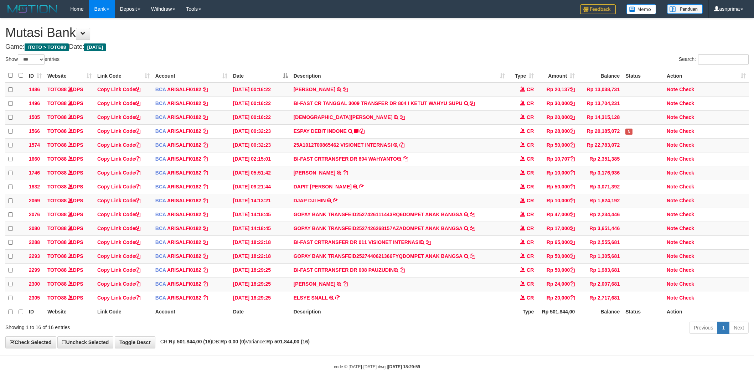
select select "***"
click at [343, 286] on icon at bounding box center [345, 283] width 5 height 5
click at [693, 286] on link "Check" at bounding box center [686, 283] width 15 height 6
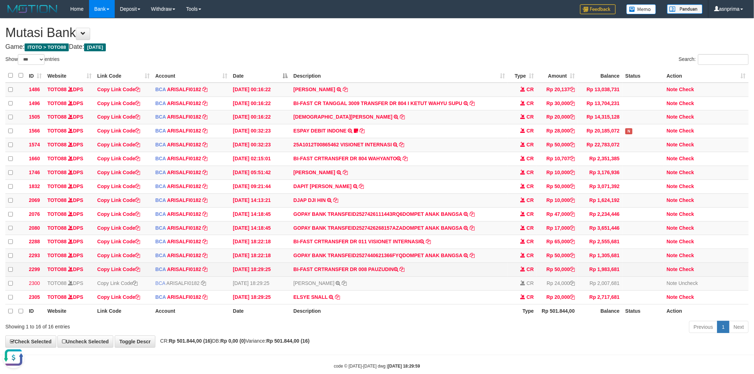
click at [378, 277] on td "BI-FAST CRTRANSFER DR 008 PAUZUDIN" at bounding box center [399, 270] width 217 height 14
copy td "PAUZUDIN"
click at [693, 272] on link "Check" at bounding box center [686, 269] width 15 height 6
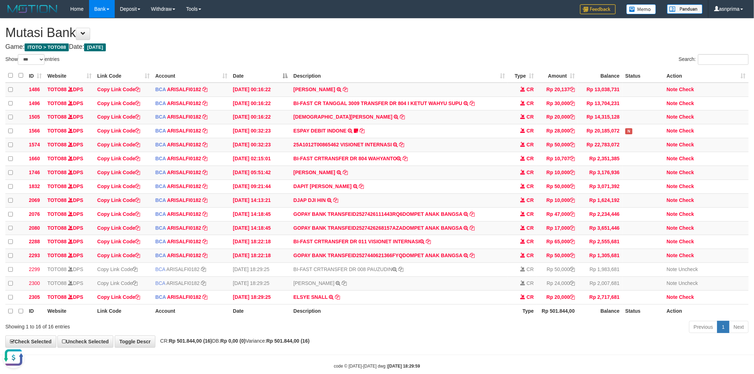
click at [436, 46] on h4 "Game: ITOTO > TOTO88 Date: Today" at bounding box center [376, 46] width 743 height 7
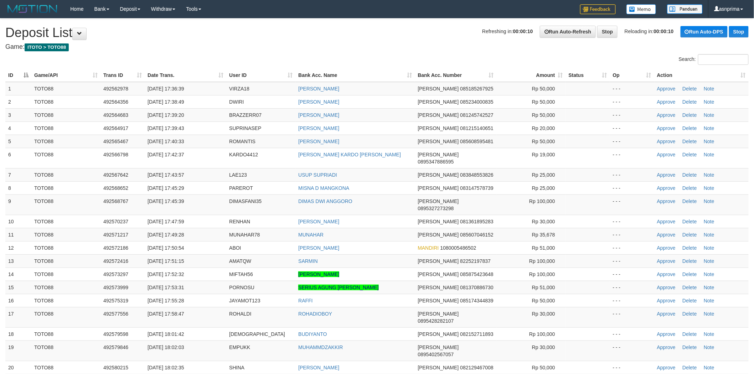
click at [377, 43] on h4 "Game: ITOTO > TOTO88" at bounding box center [376, 46] width 743 height 7
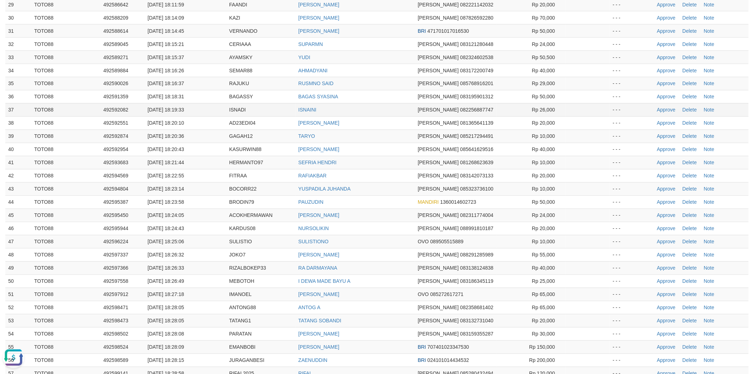
click at [378, 103] on td "ISNAINI" at bounding box center [354, 109] width 119 height 13
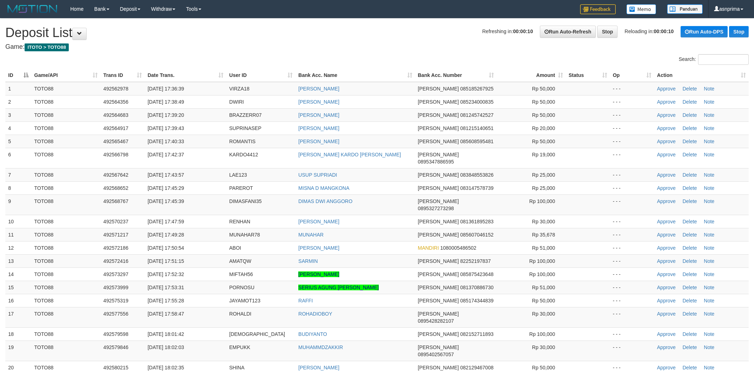
scroll to position [482, 0]
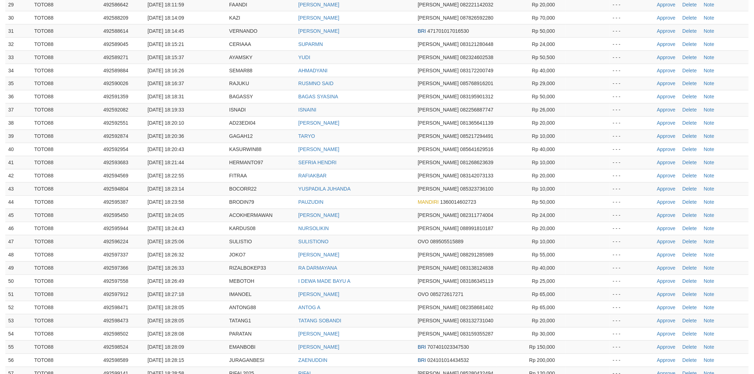
click at [380, 143] on td "[PERSON_NAME]" at bounding box center [354, 149] width 119 height 13
drag, startPoint x: 660, startPoint y: 186, endPoint x: 536, endPoint y: 140, distance: 132.3
click at [660, 213] on link "Approve" at bounding box center [666, 216] width 19 height 6
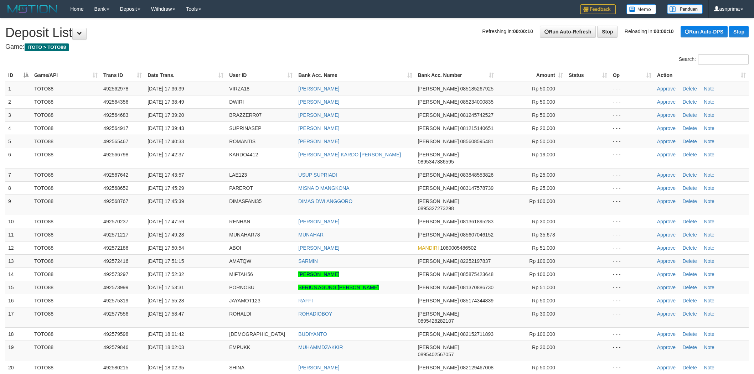
scroll to position [482, 0]
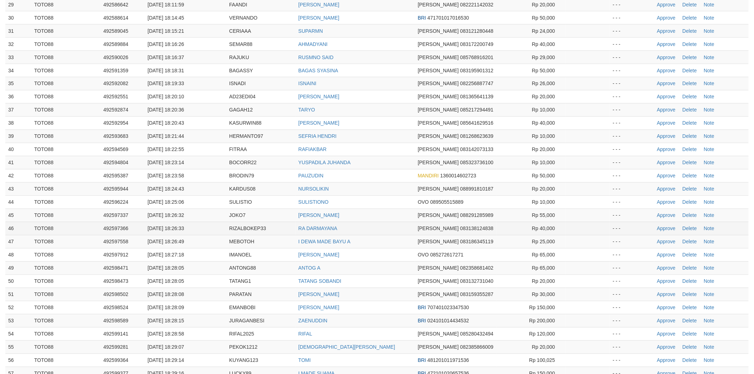
click at [386, 222] on td "RA DARMAYANA" at bounding box center [354, 228] width 119 height 13
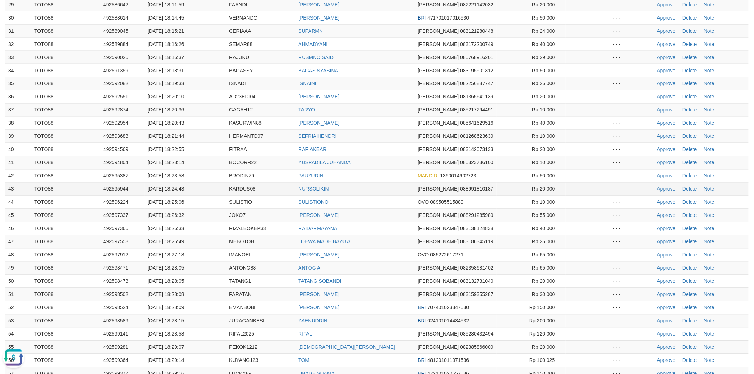
scroll to position [0, 0]
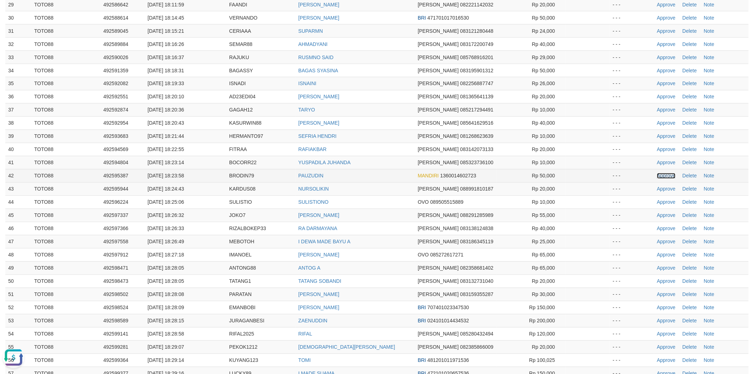
click at [668, 173] on link "Approve" at bounding box center [666, 176] width 19 height 6
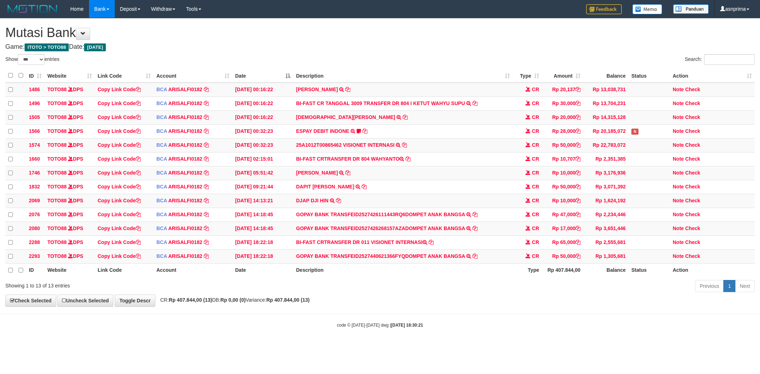
select select "***"
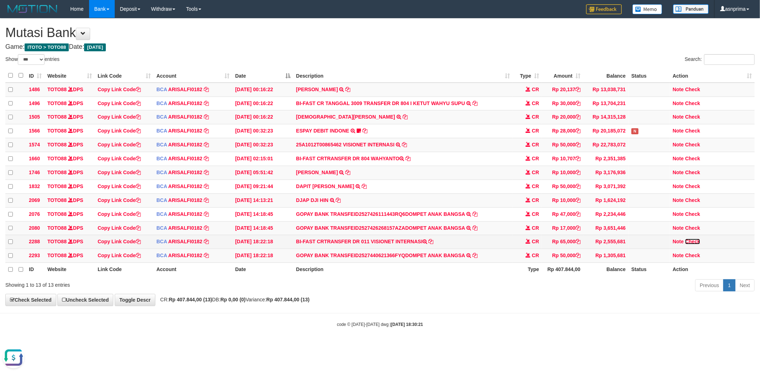
click at [694, 244] on link "Check" at bounding box center [692, 242] width 15 height 6
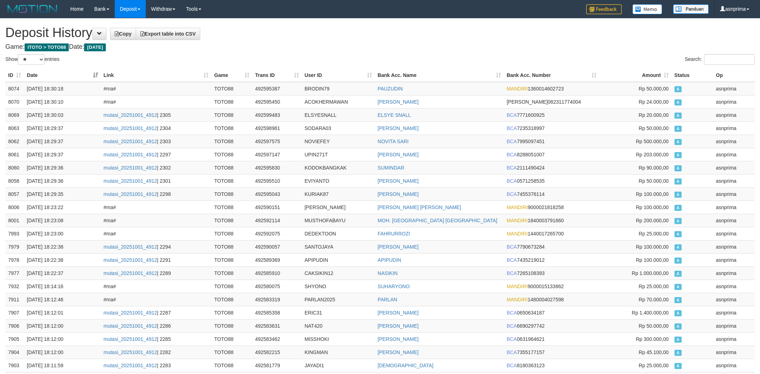
select select "**"
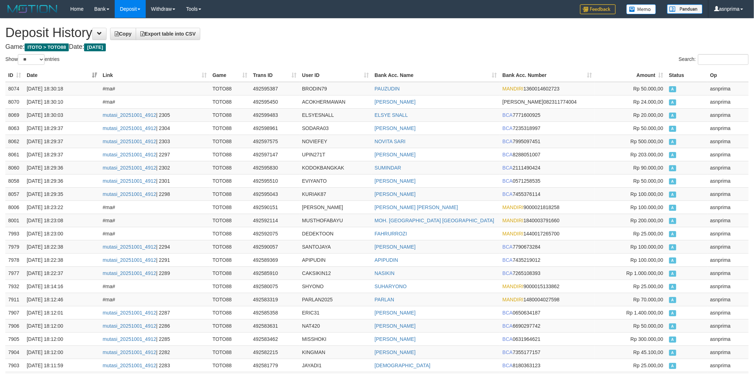
click at [349, 32] on h1 "Deposit History Copy Export table into CSV" at bounding box center [376, 33] width 743 height 14
click at [9, 88] on td "8074" at bounding box center [14, 89] width 19 height 14
click at [8, 88] on td "8074" at bounding box center [14, 89] width 19 height 14
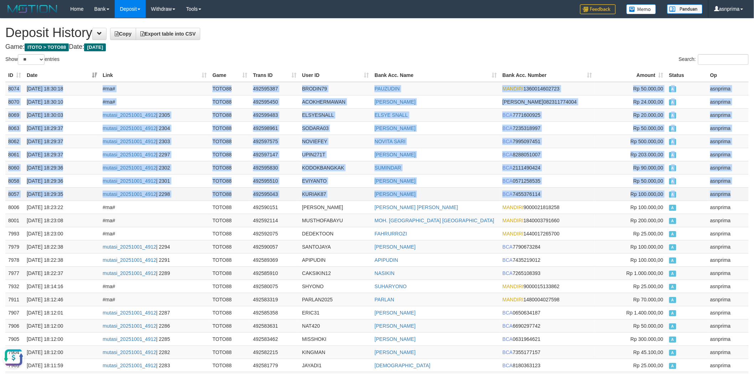
click at [733, 194] on td "asnprima" at bounding box center [727, 193] width 41 height 13
copy tbody "8074 01/10/2025 18:30:18 #ma# TOTO88 492595387 BRODIN79 PAUZUDIN MANDIRI 136001…"
click at [261, 89] on td "492595387" at bounding box center [274, 89] width 49 height 14
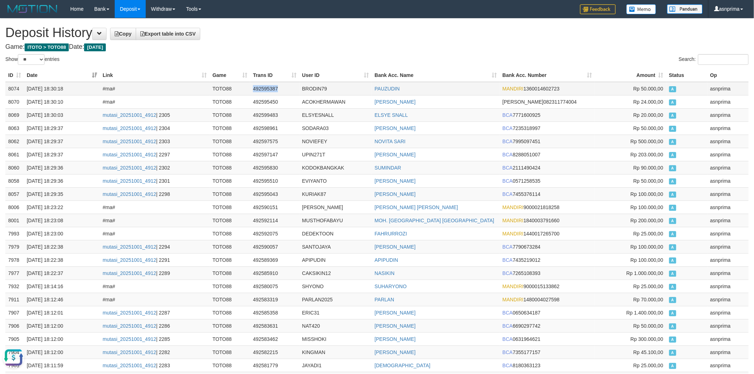
click at [261, 89] on td "492595387" at bounding box center [274, 89] width 49 height 14
click at [262, 88] on td "492595387" at bounding box center [274, 89] width 49 height 14
copy td "492595387"
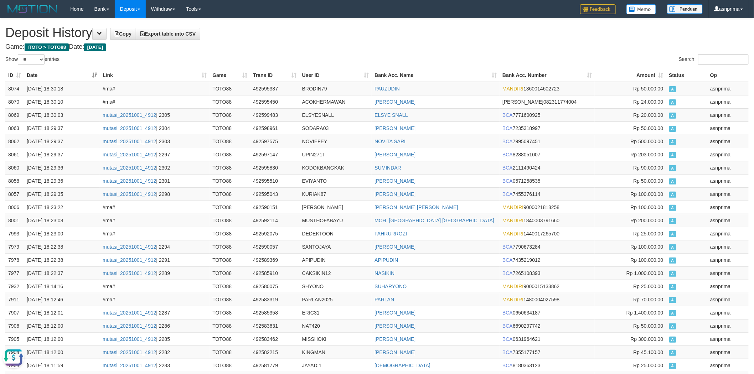
click at [317, 31] on h1 "Deposit History Copy Export table into CSV" at bounding box center [376, 33] width 743 height 14
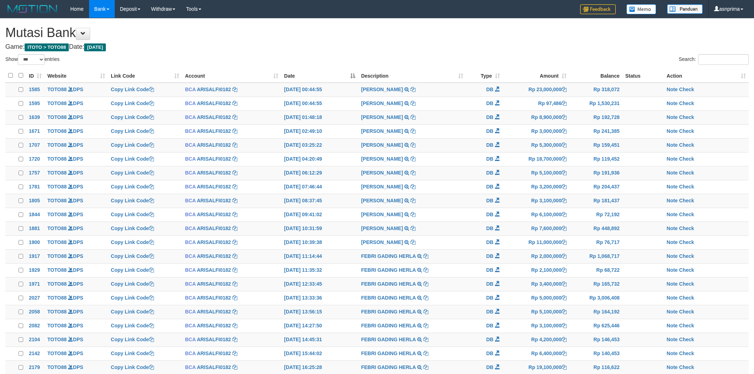
select select "***"
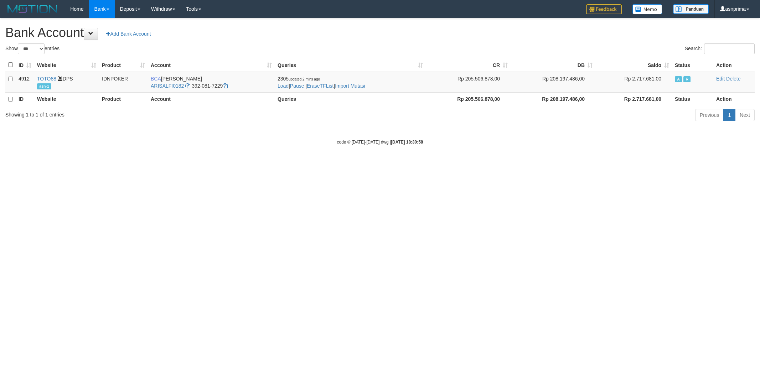
select select "***"
